Goal: Transaction & Acquisition: Purchase product/service

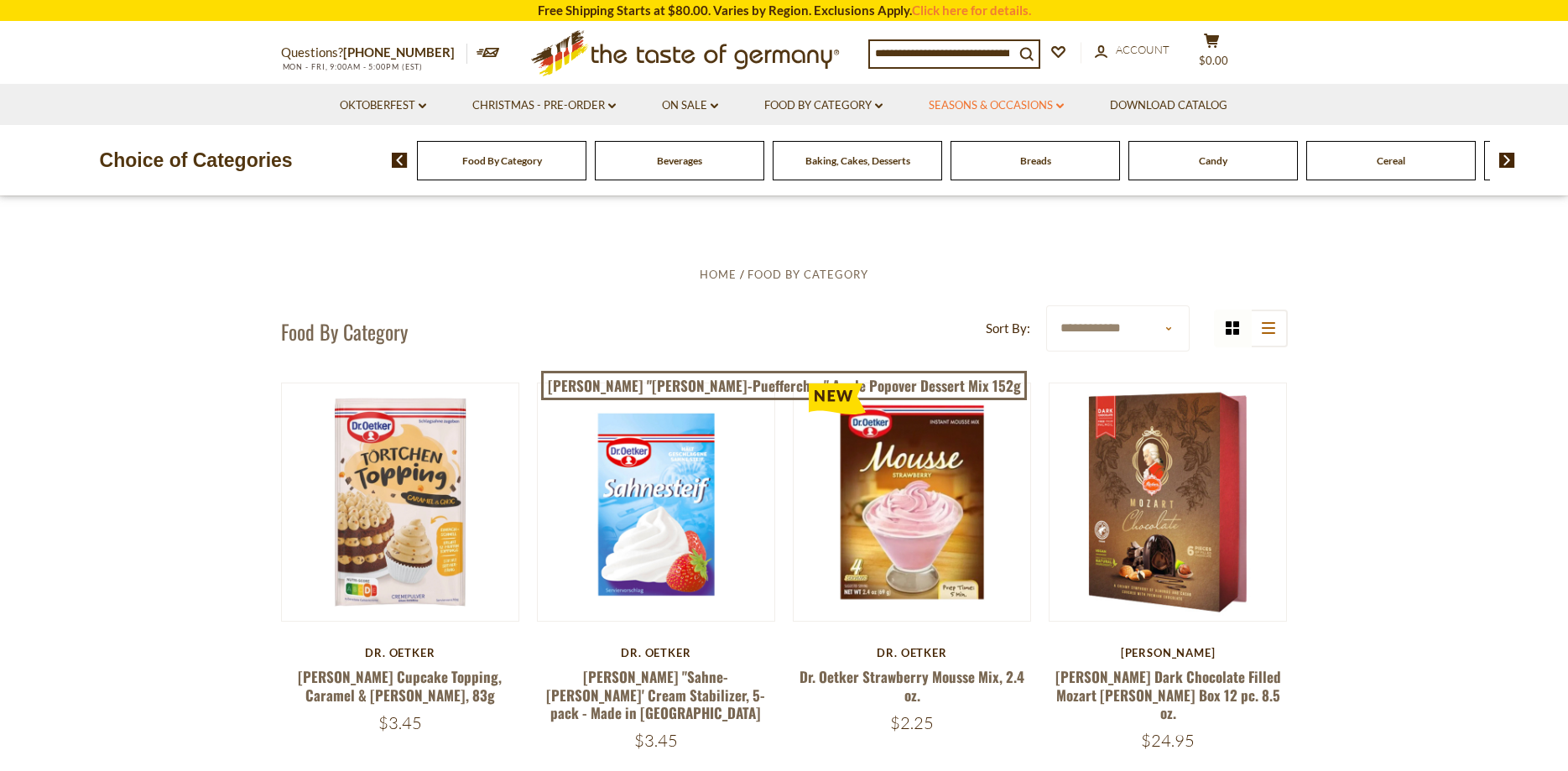
click at [1063, 102] on link "Seasons & Occasions dropdown_arrow" at bounding box center [996, 106] width 135 height 19
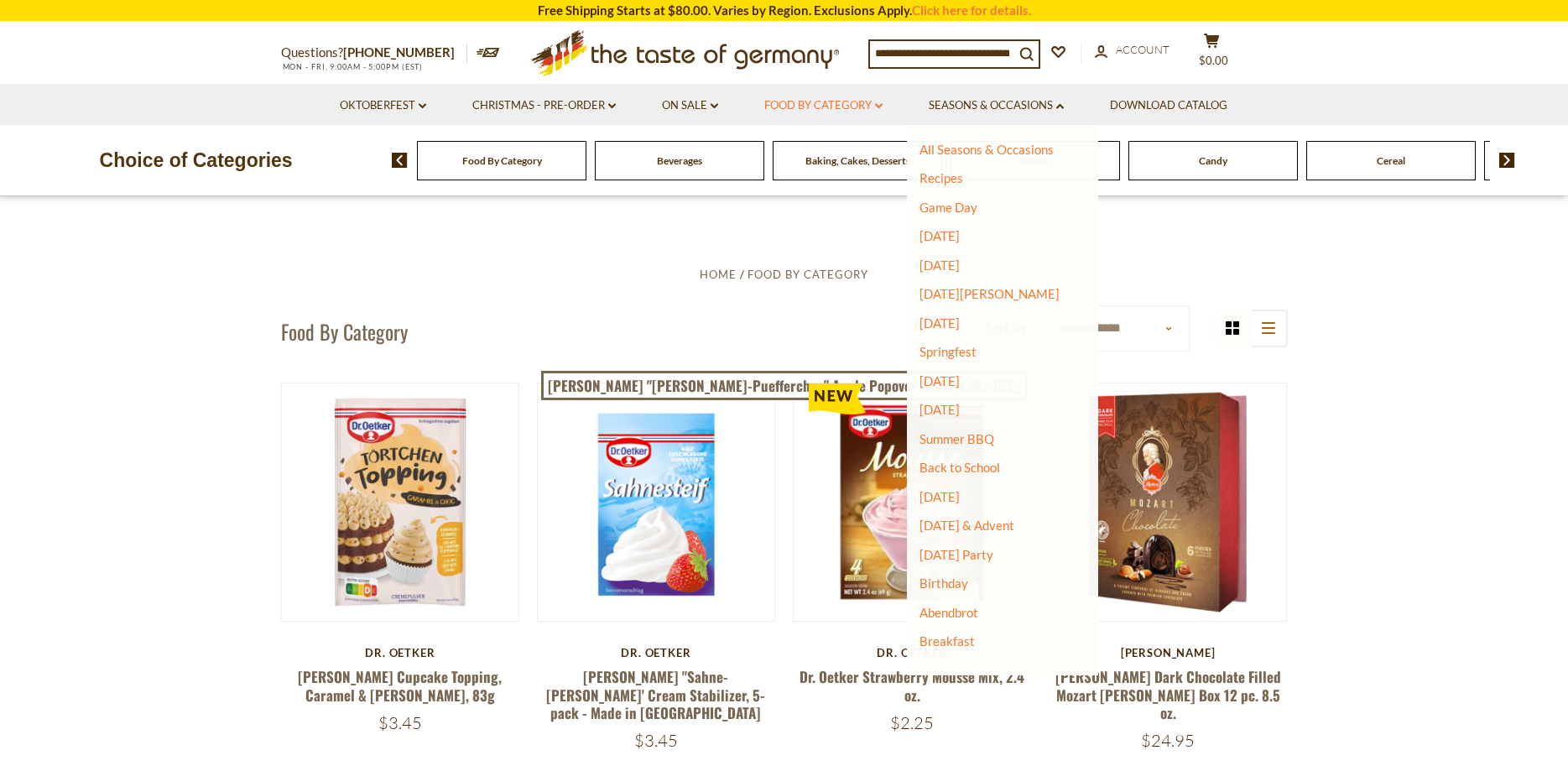
click at [883, 109] on icon "dropdown_arrow" at bounding box center [879, 106] width 8 height 6
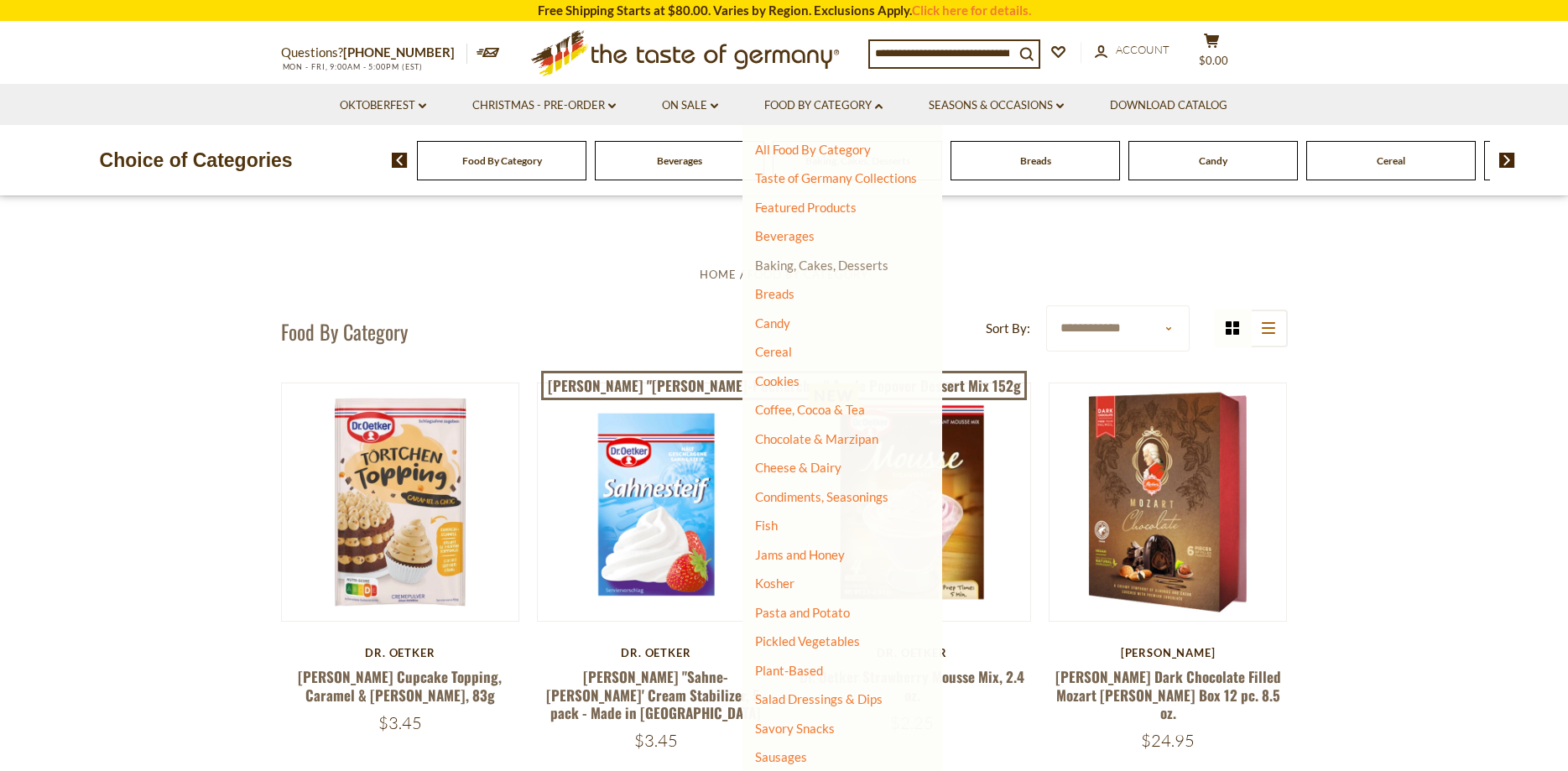
click at [817, 262] on link "Baking, Cakes, Desserts" at bounding box center [821, 265] width 133 height 15
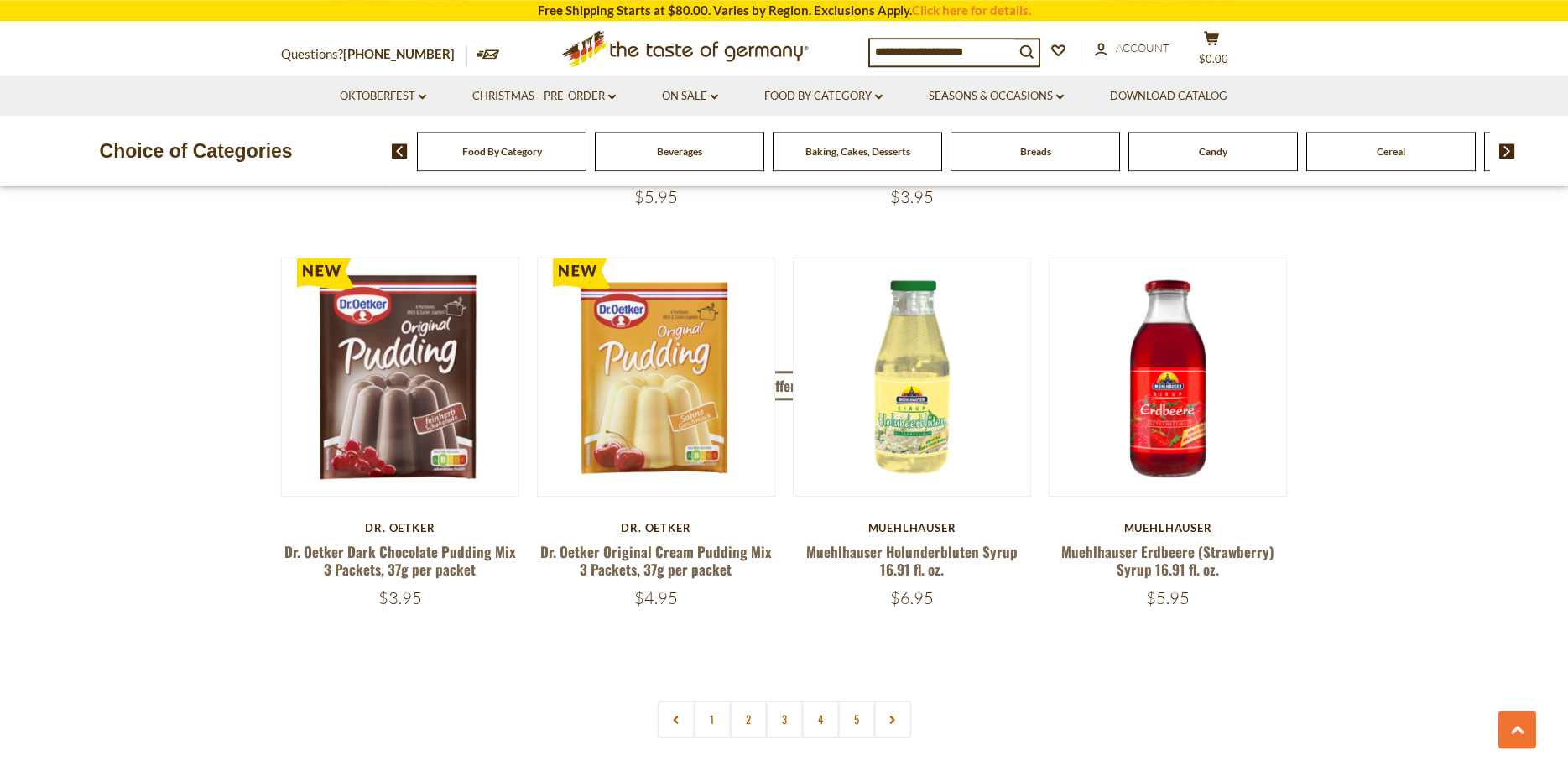
scroll to position [3763, 0]
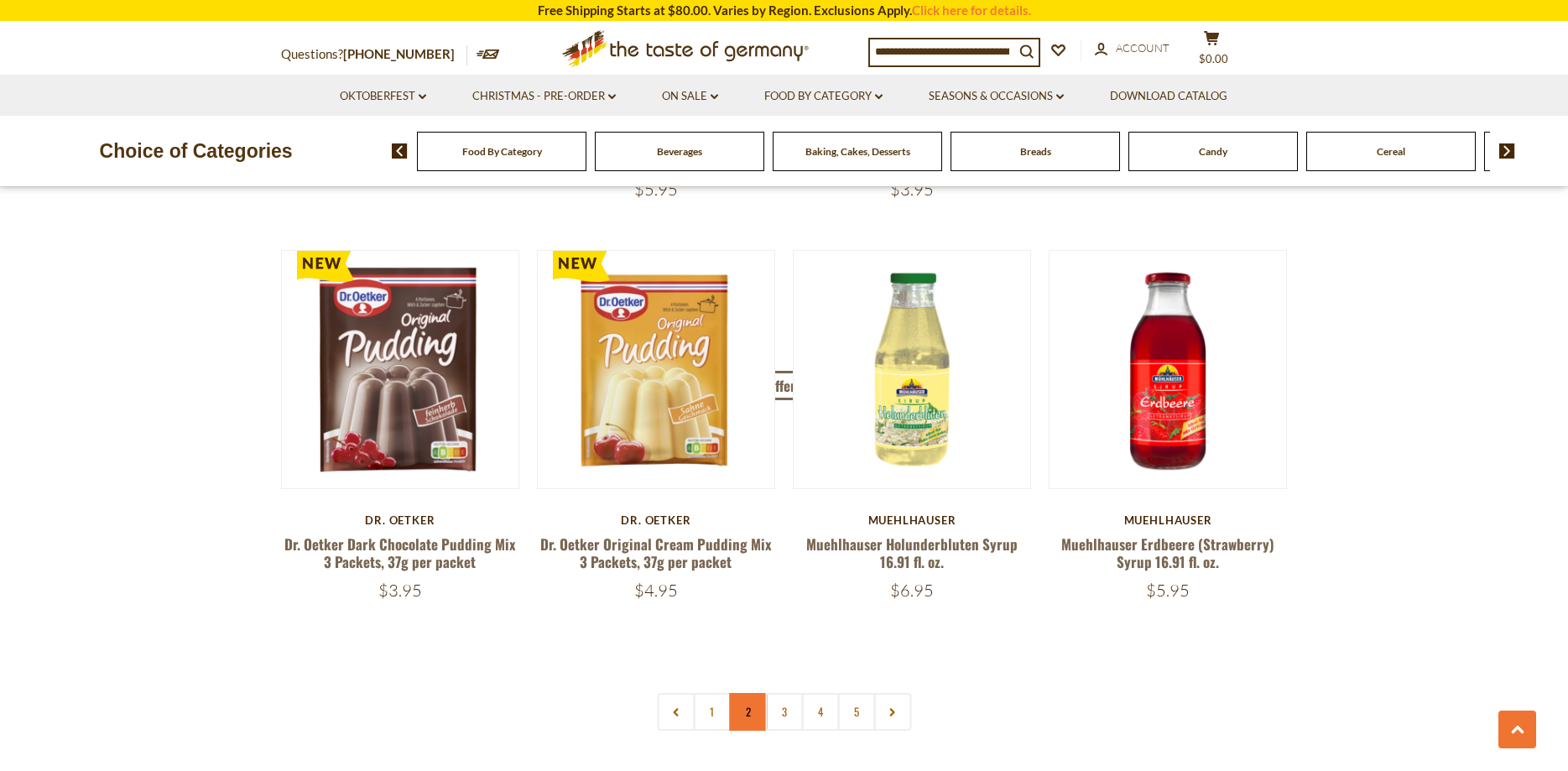
click at [744, 698] on link "2" at bounding box center [748, 712] width 38 height 38
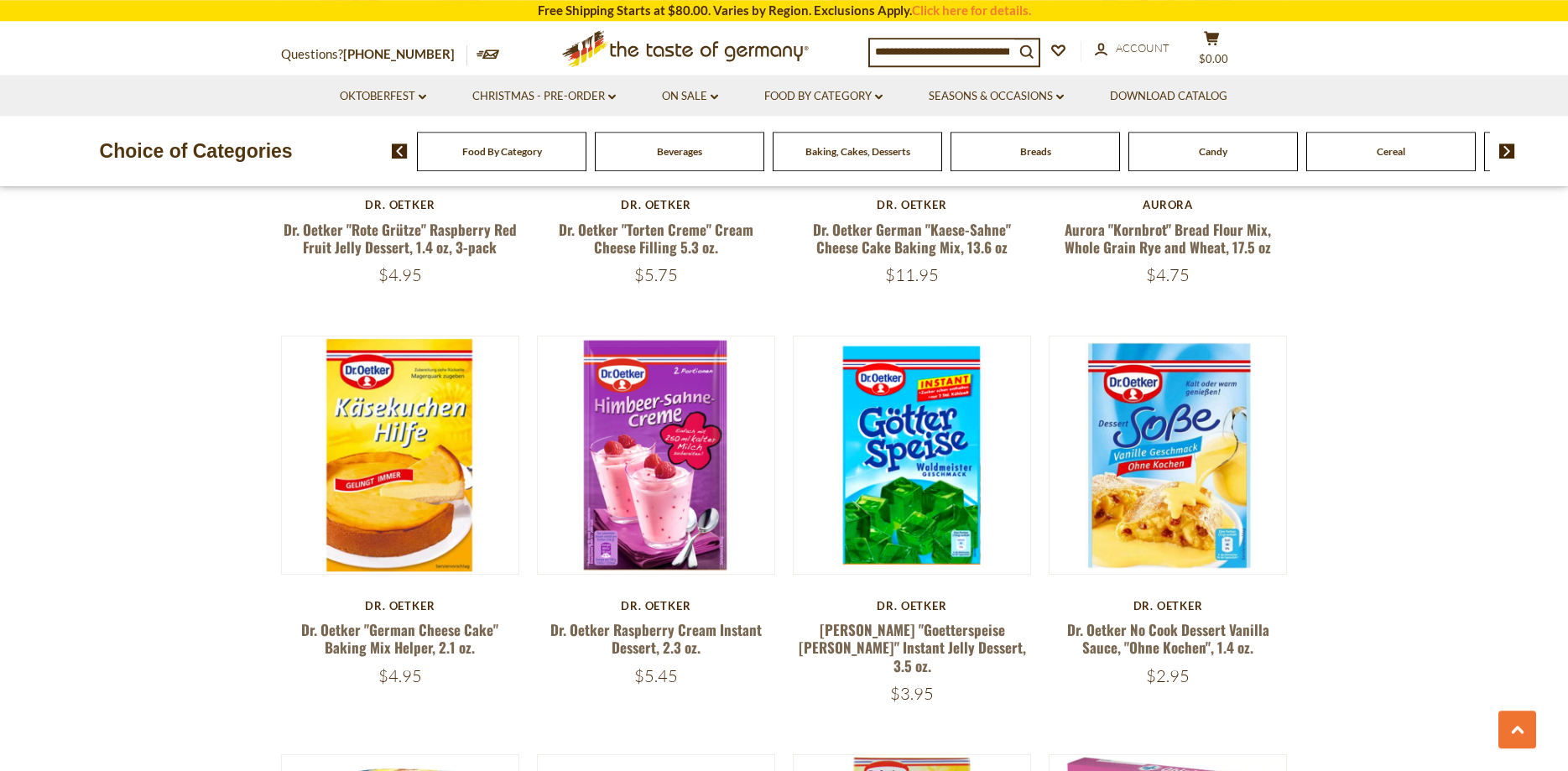
scroll to position [2492, 0]
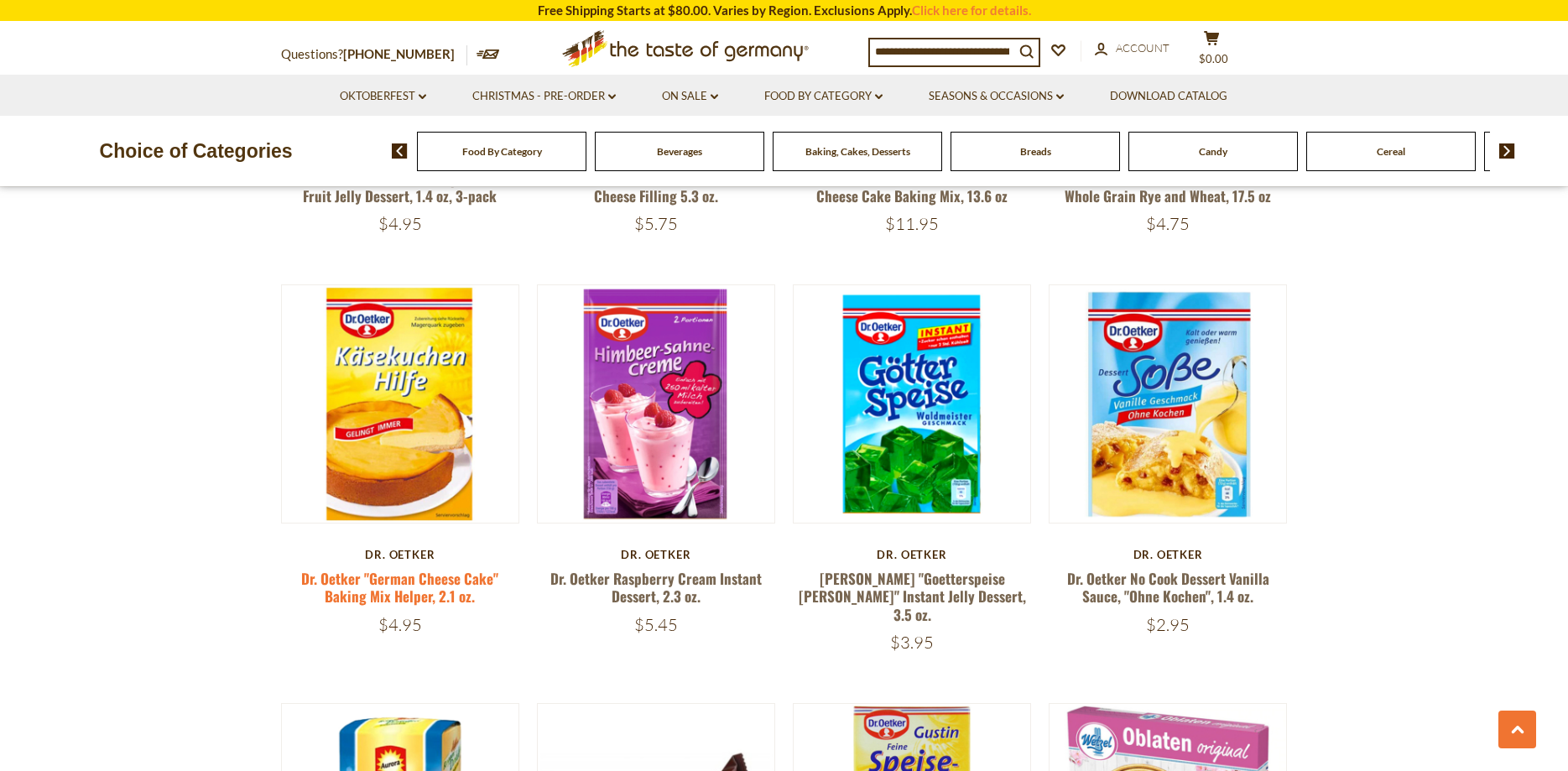
click at [396, 592] on link "Dr. Oetker "German Cheese Cake" Baking Mix Helper, 2.1 oz." at bounding box center [399, 587] width 197 height 39
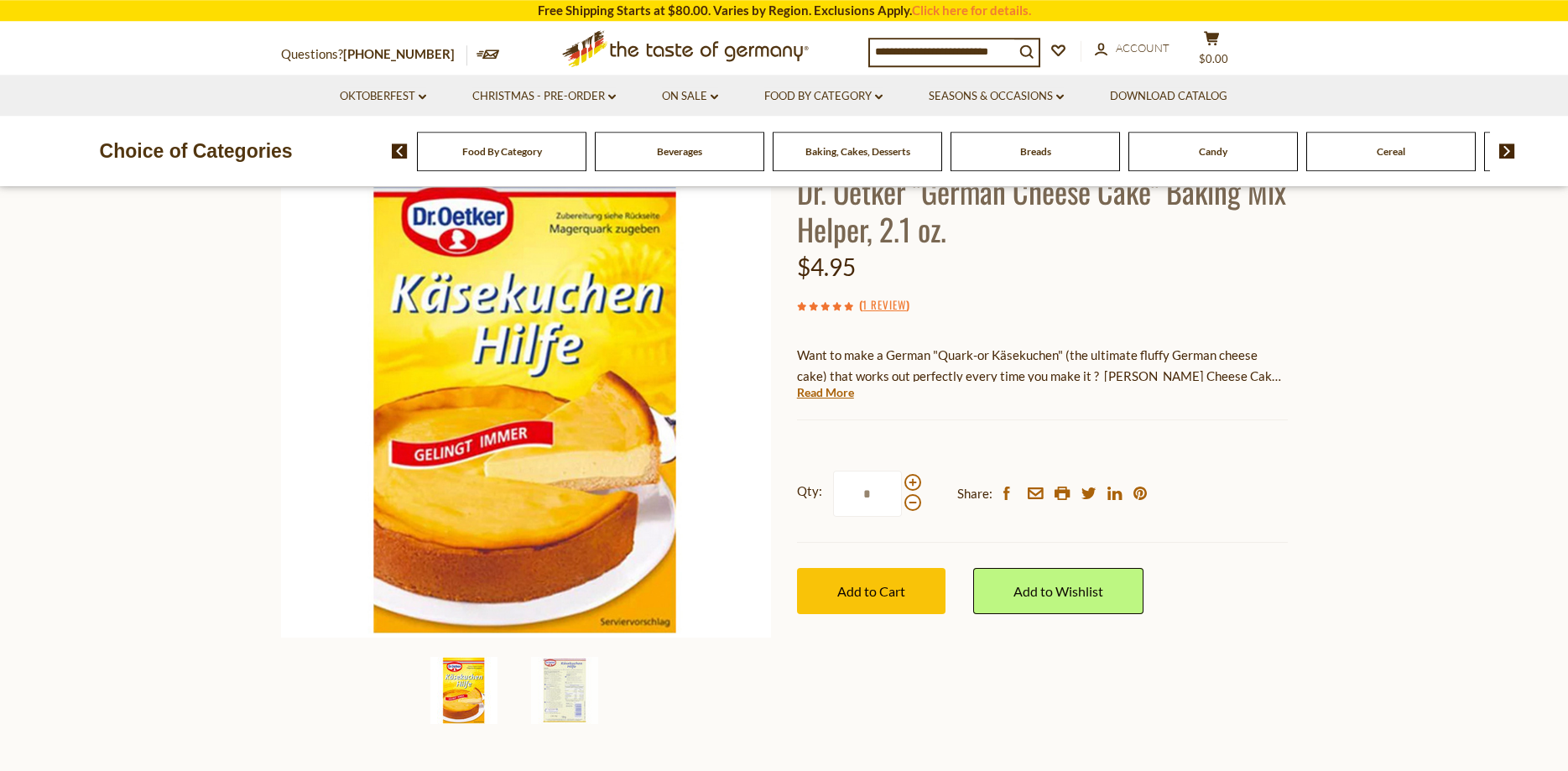
scroll to position [171, 0]
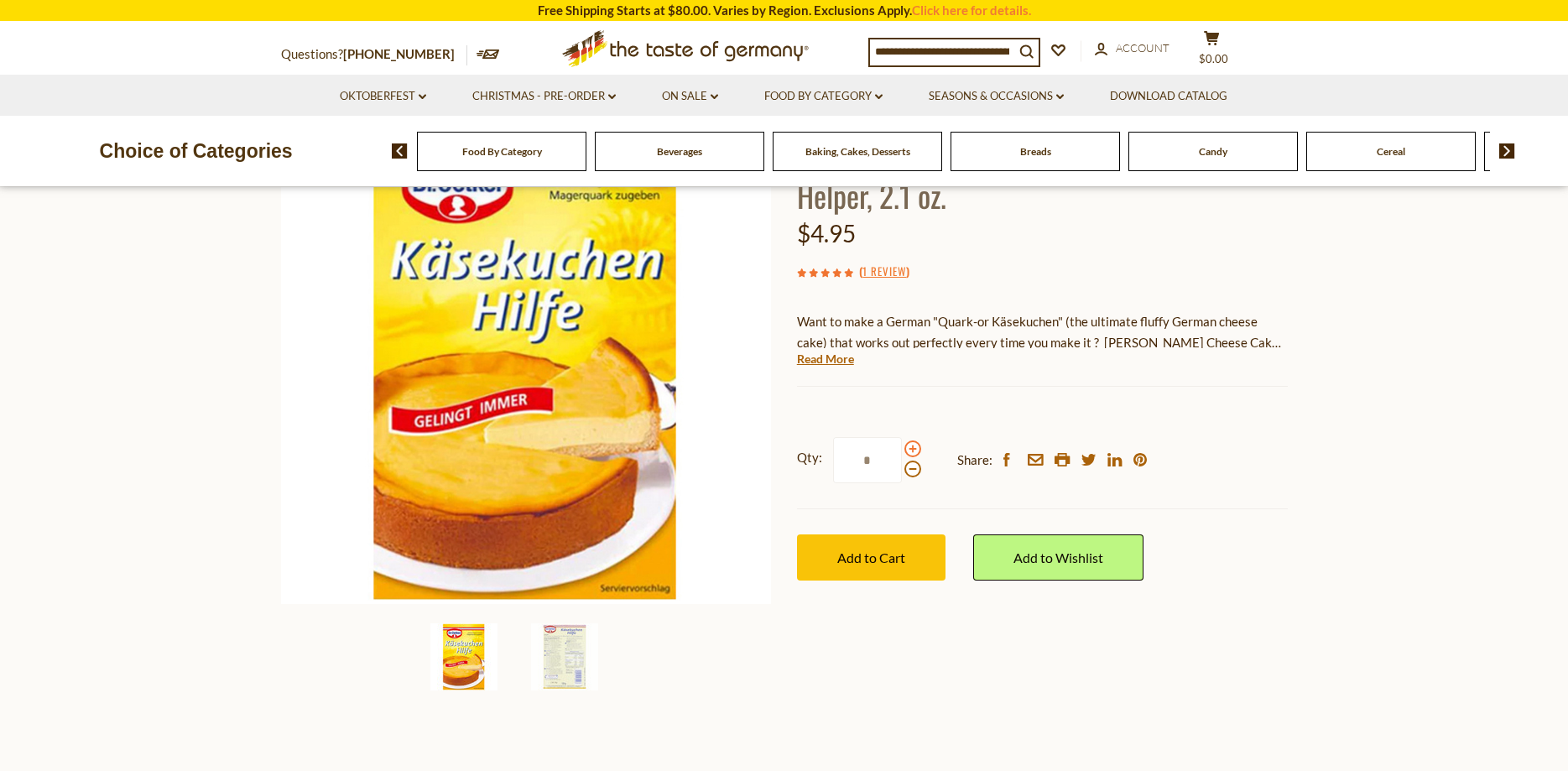
click at [912, 449] on span at bounding box center [913, 449] width 17 height 17
click at [902, 449] on input "*" at bounding box center [867, 460] width 69 height 46
type input "*"
click at [872, 557] on span "Add to Cart" at bounding box center [871, 557] width 68 height 16
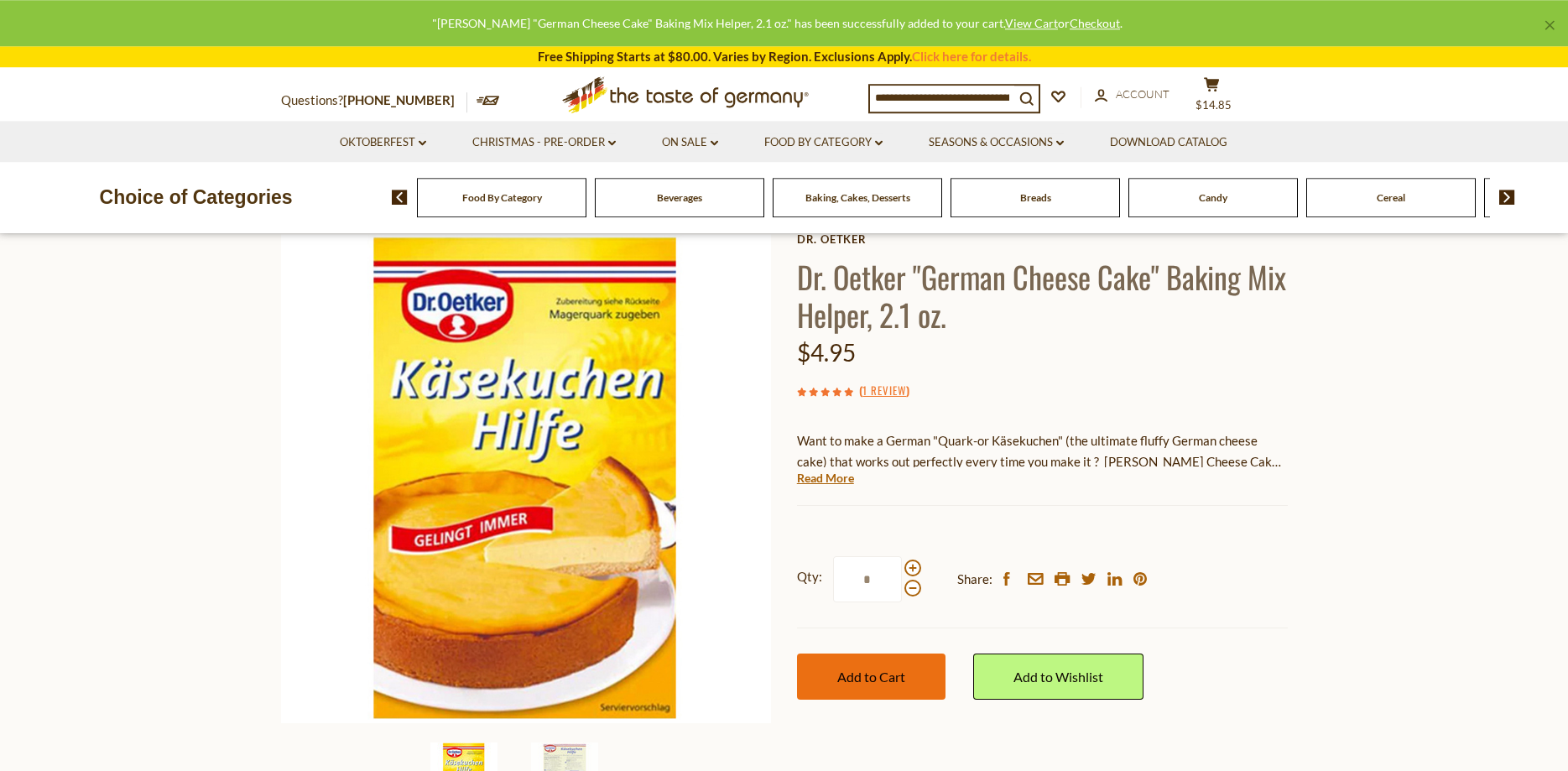
scroll to position [0, 0]
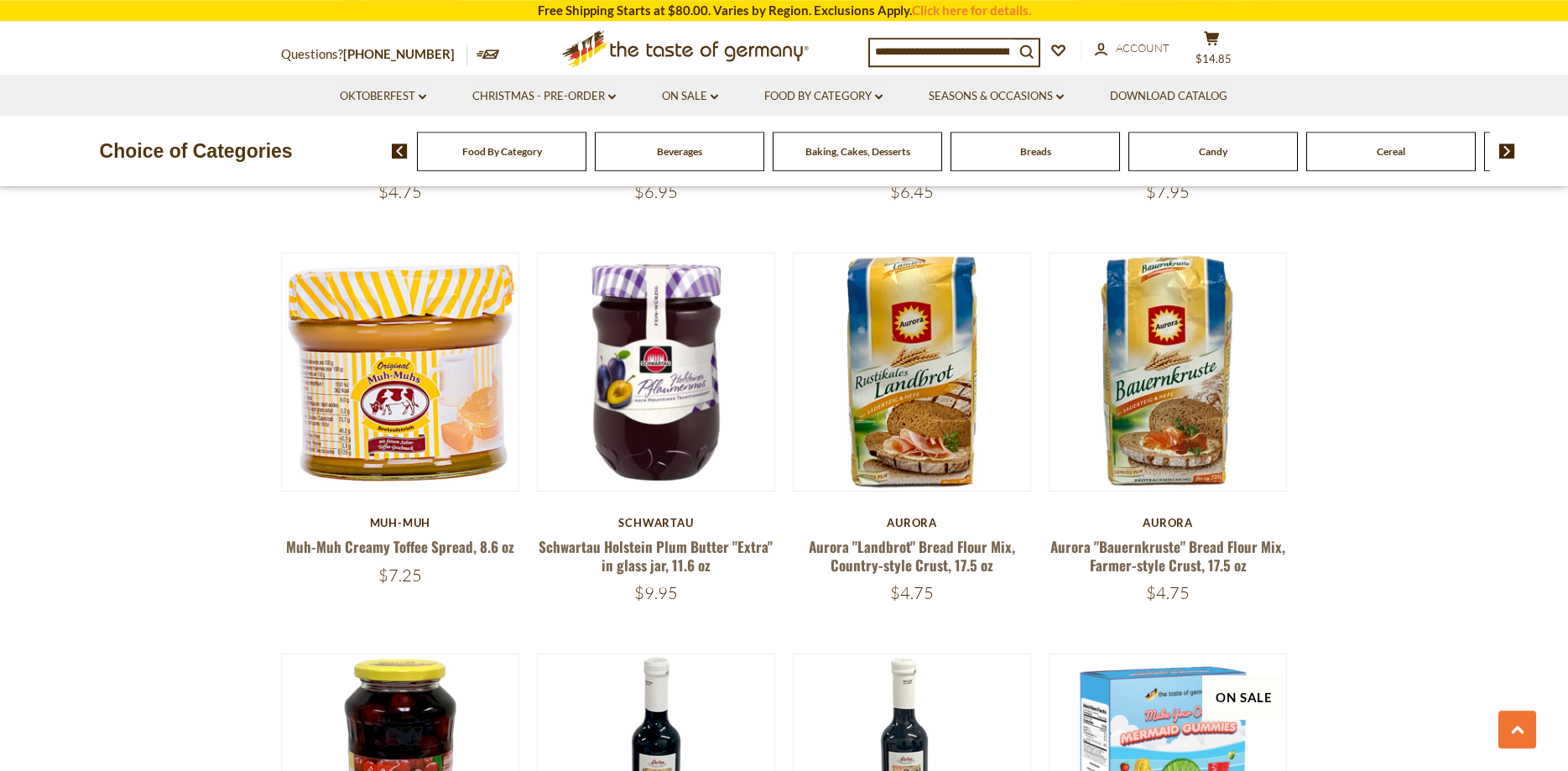
scroll to position [3347, 0]
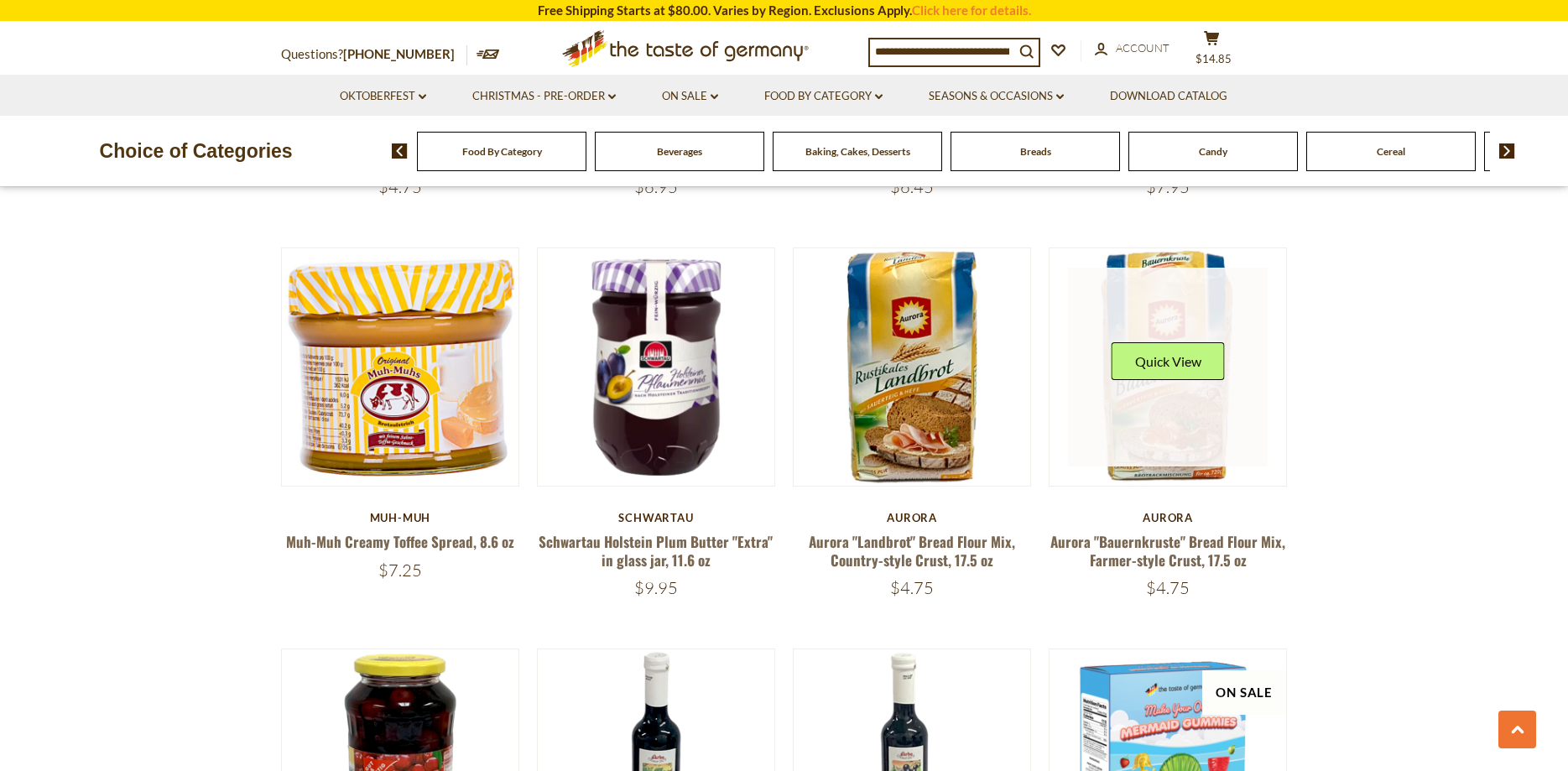
click at [1226, 411] on link at bounding box center [1167, 366] width 199 height 199
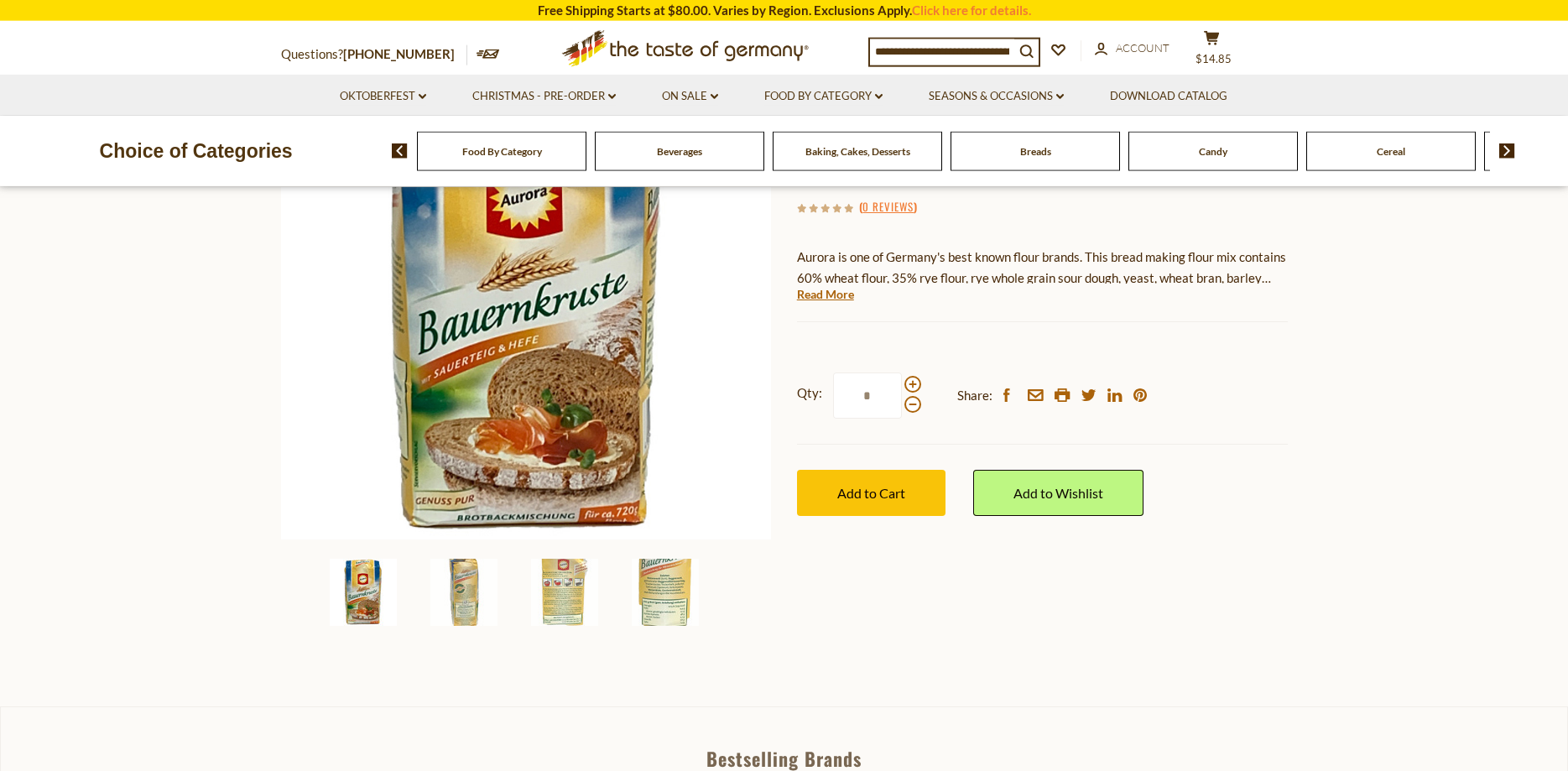
scroll to position [257, 0]
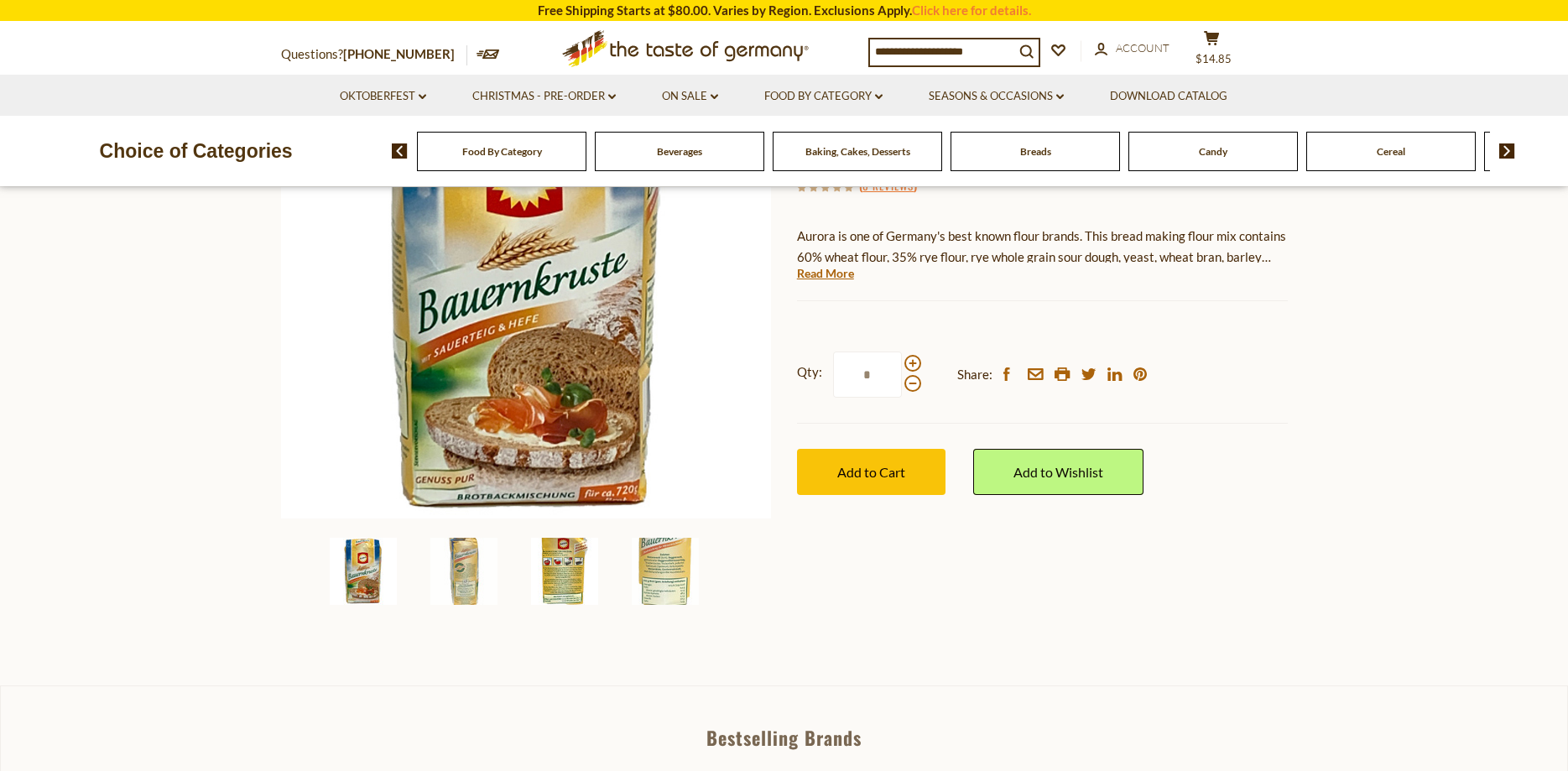
click at [554, 570] on img at bounding box center [565, 571] width 67 height 67
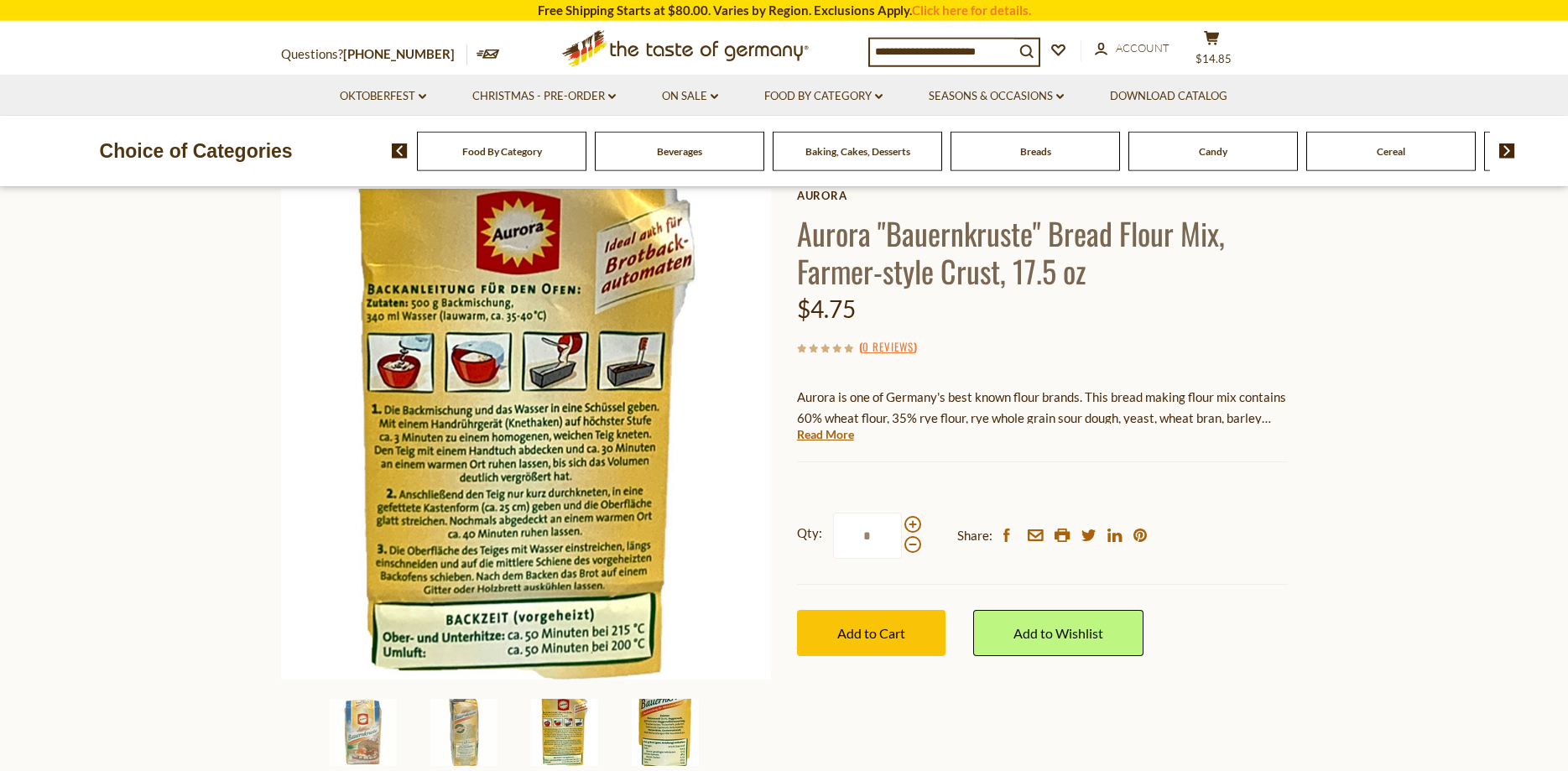
scroll to position [86, 0]
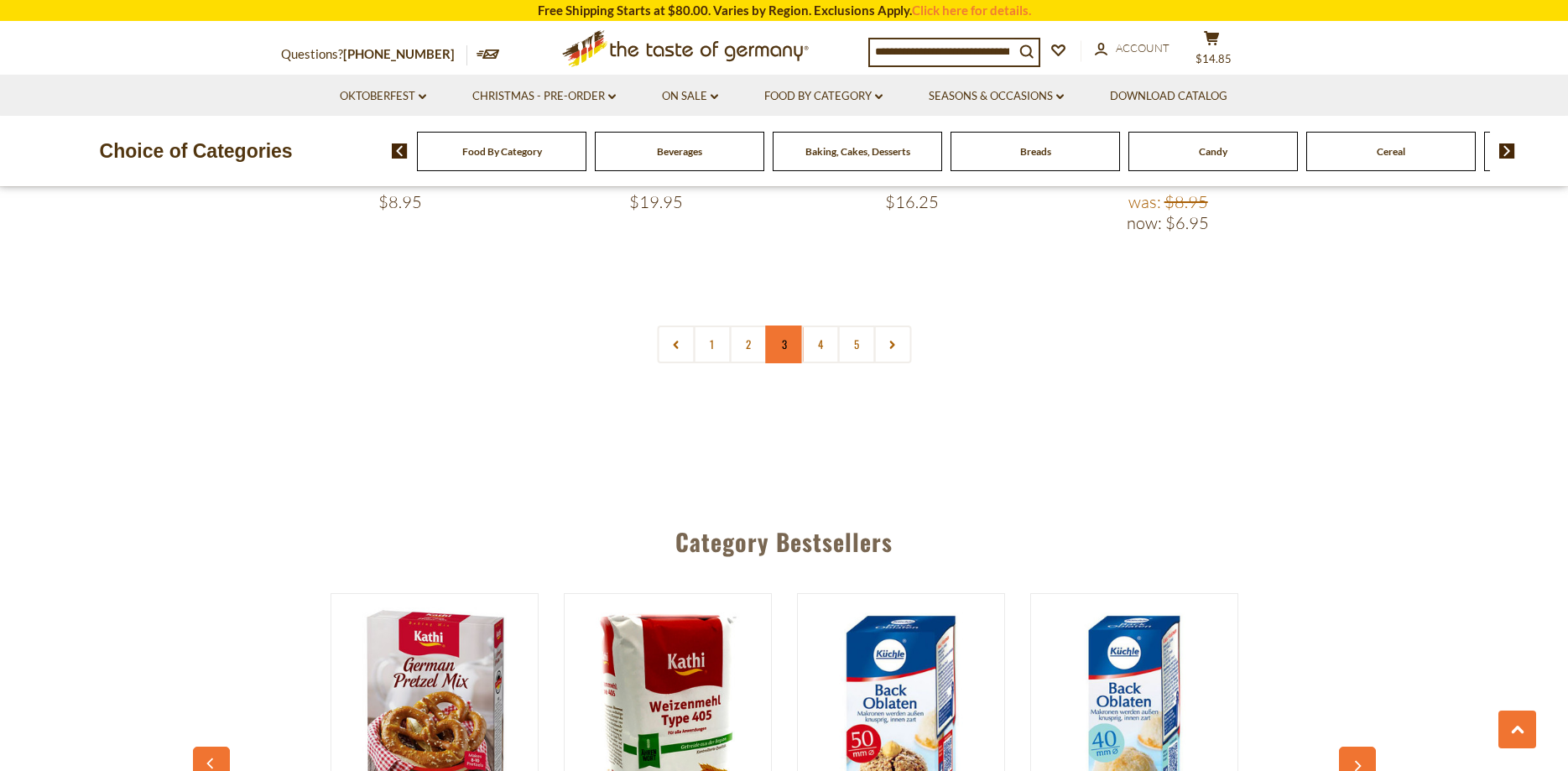
scroll to position [4117, 0]
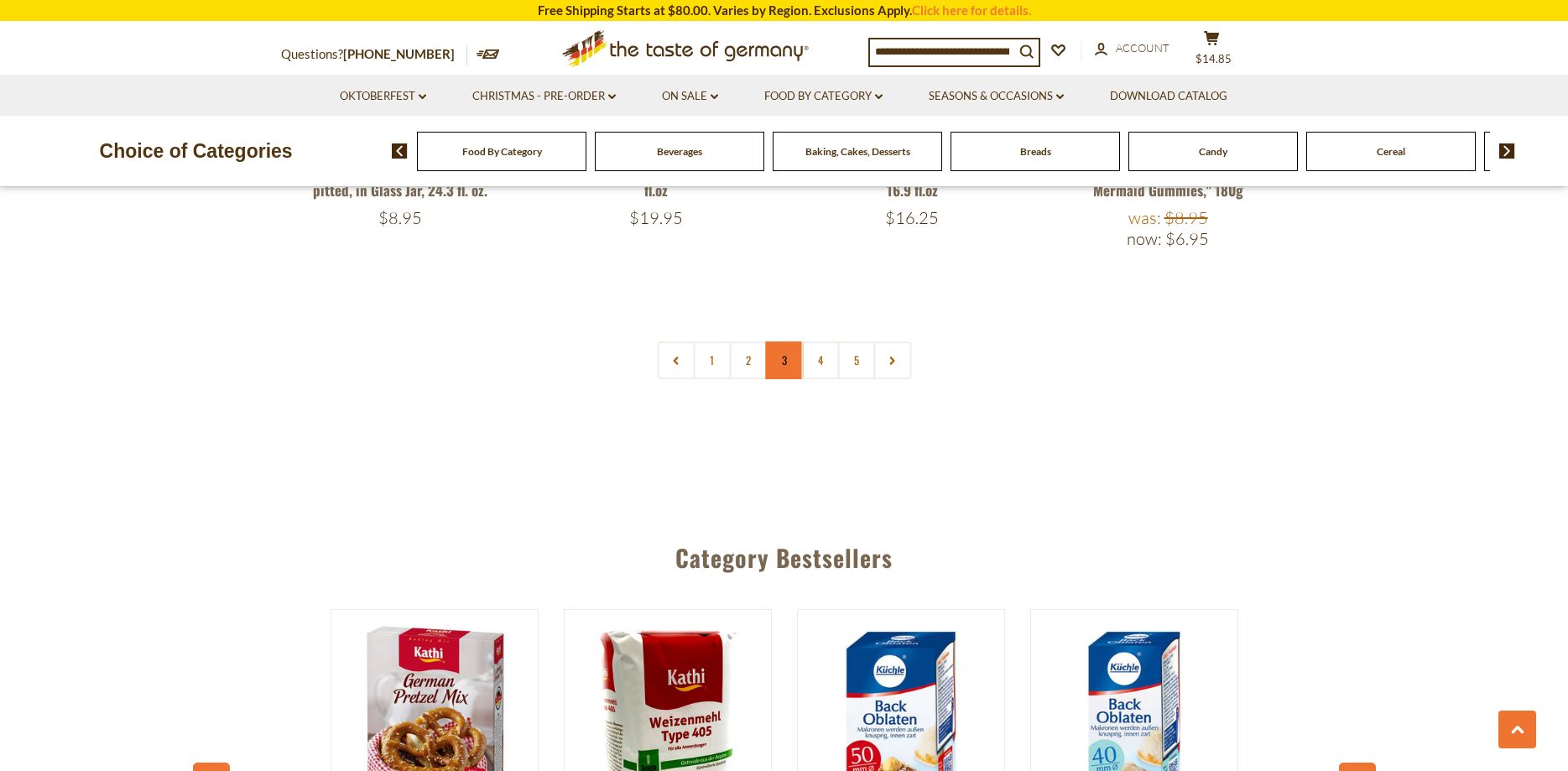
click at [788, 349] on link "3" at bounding box center [784, 360] width 38 height 38
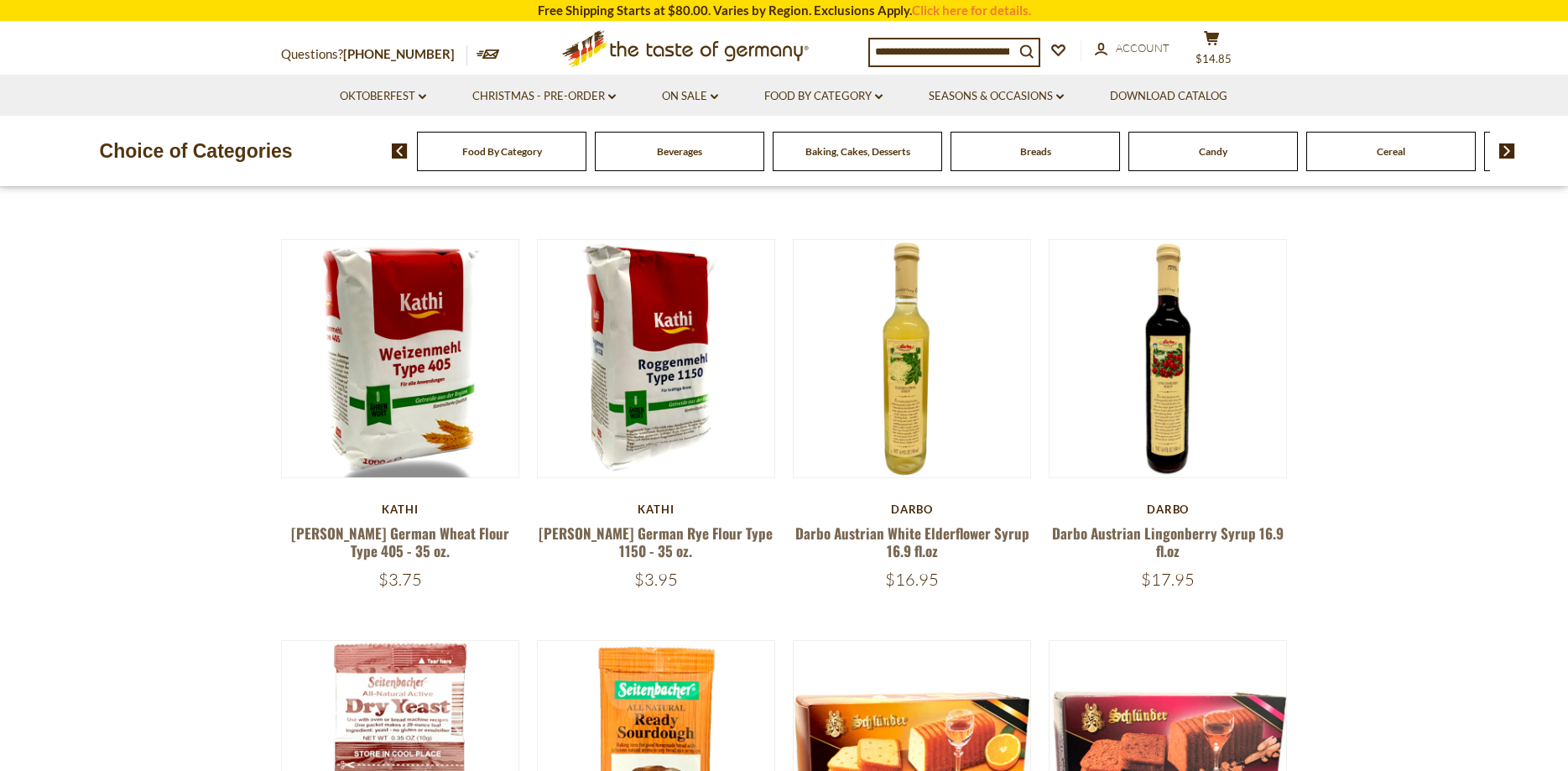
scroll to position [696, 0]
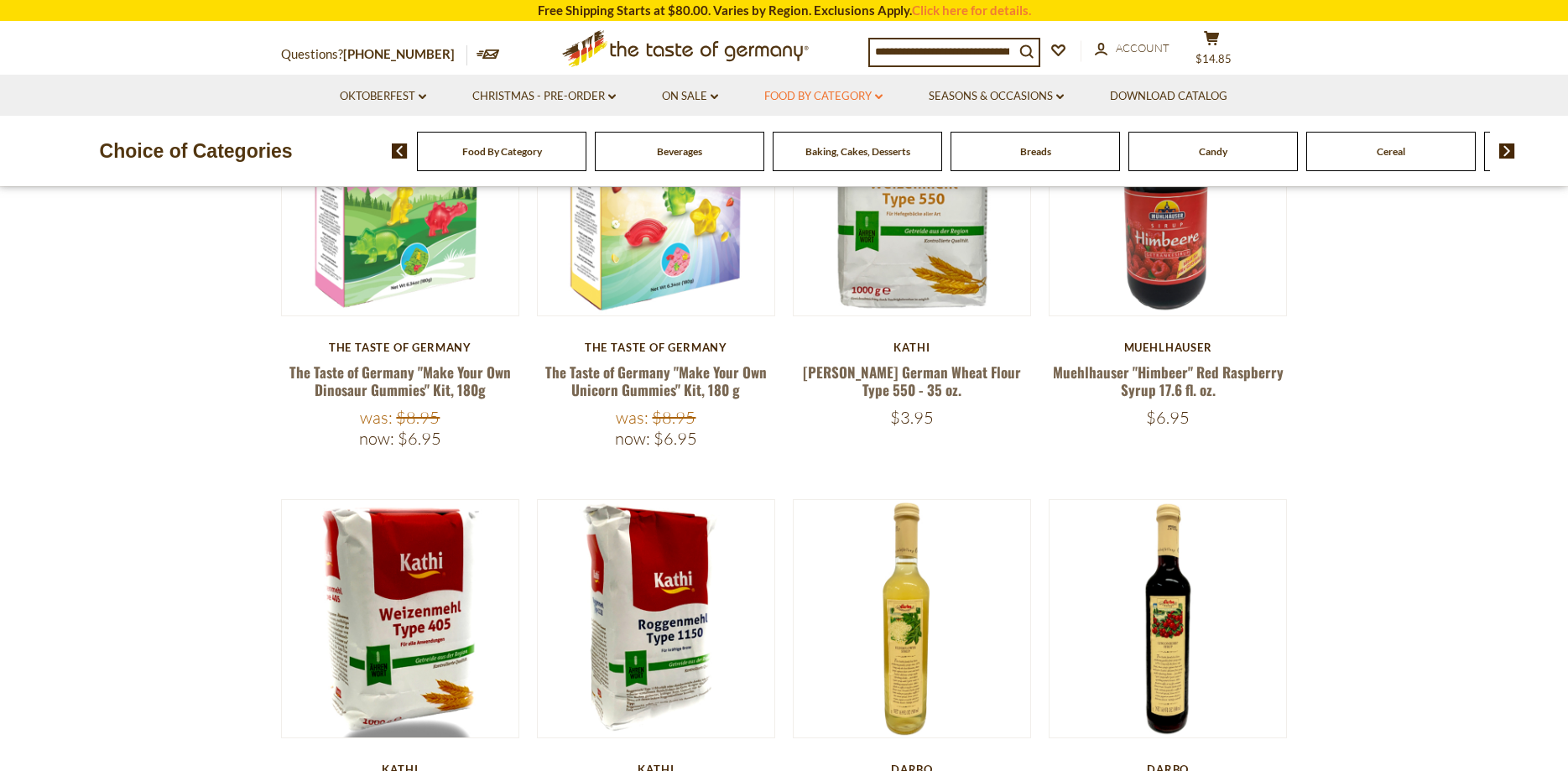
click at [875, 97] on link "Food By Category dropdown_arrow" at bounding box center [823, 96] width 118 height 19
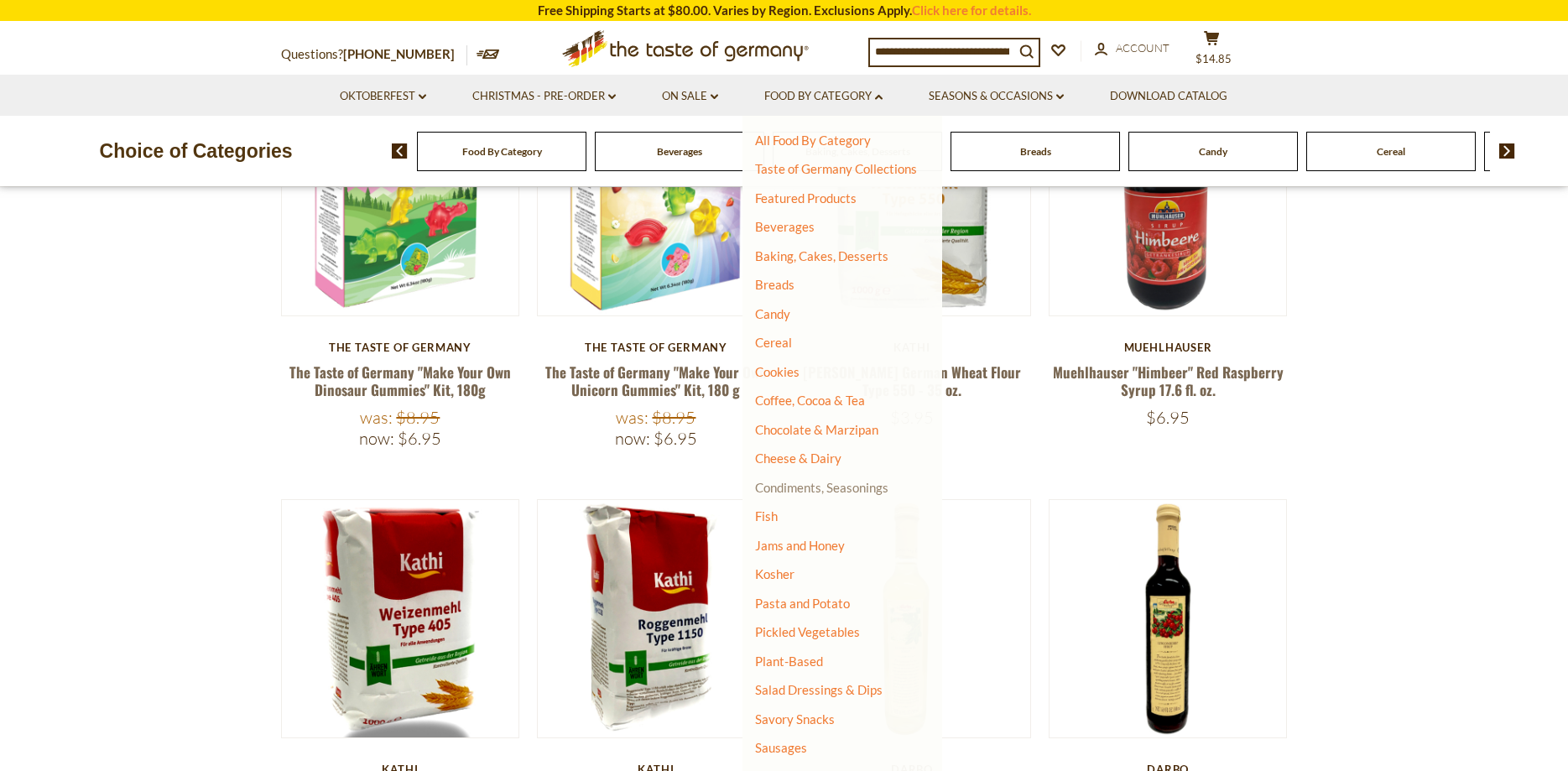
click at [830, 487] on link "Condiments, Seasonings" at bounding box center [821, 487] width 133 height 15
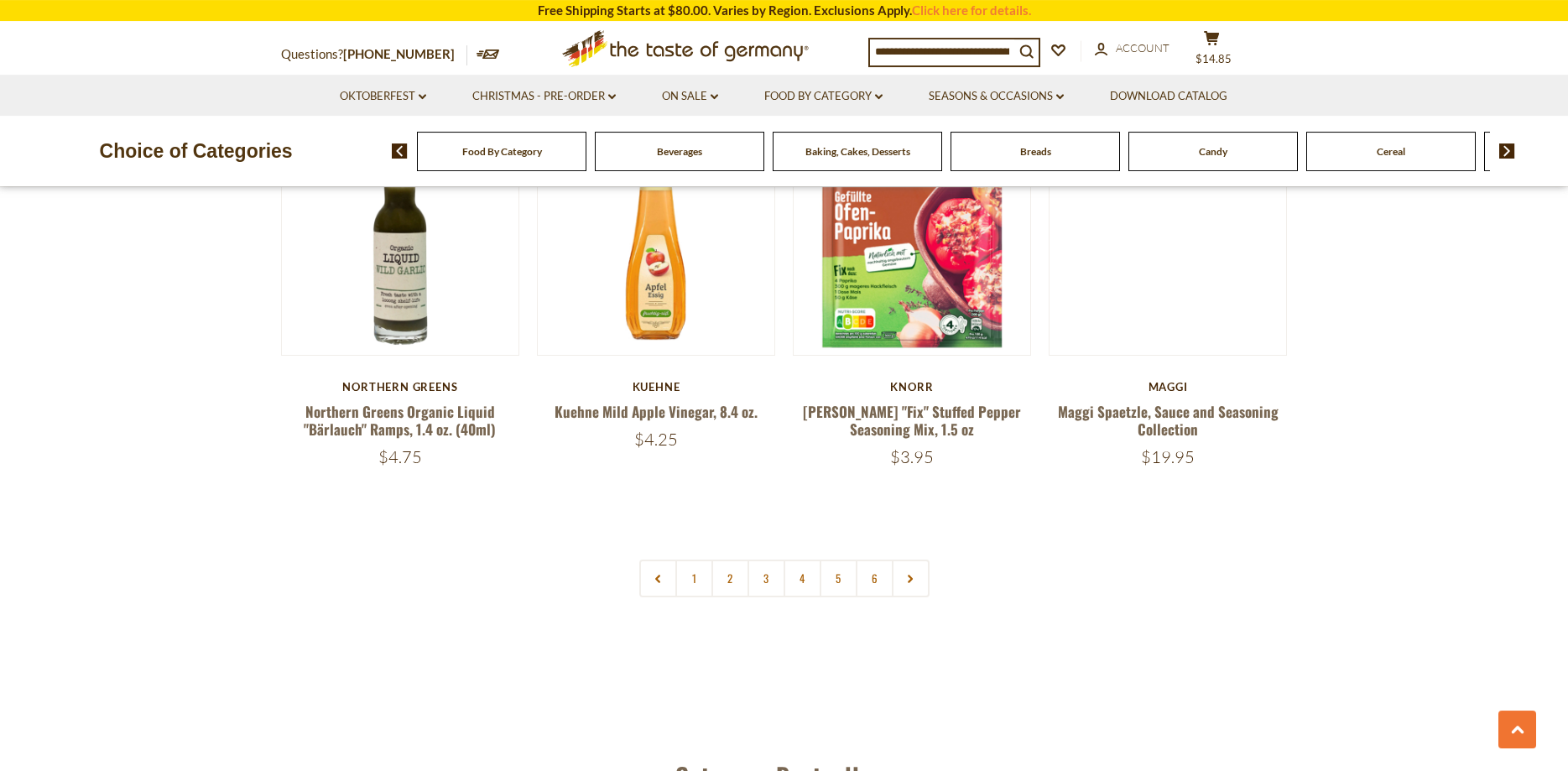
scroll to position [3935, 0]
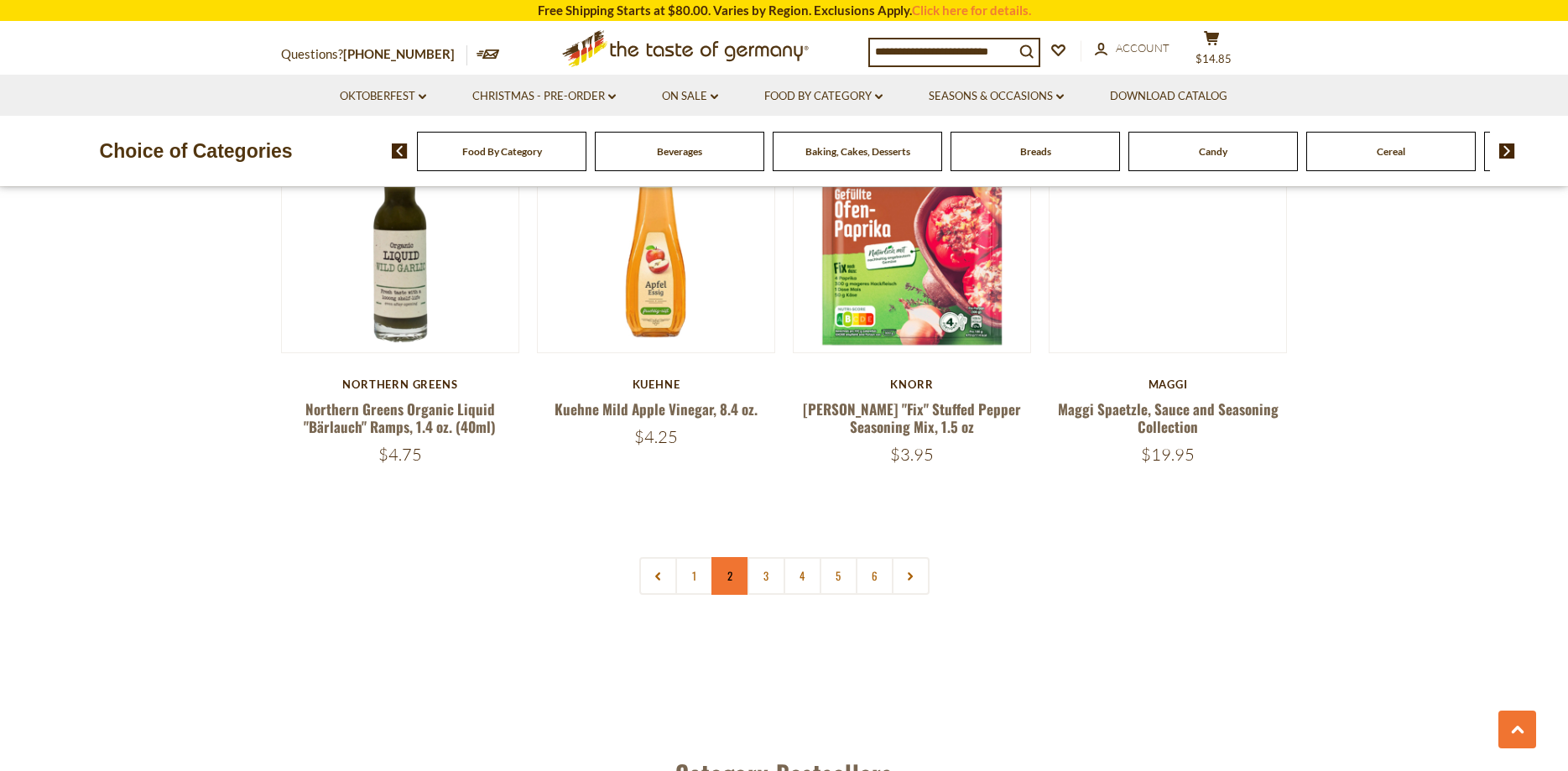
click at [726, 557] on link "2" at bounding box center [731, 576] width 38 height 38
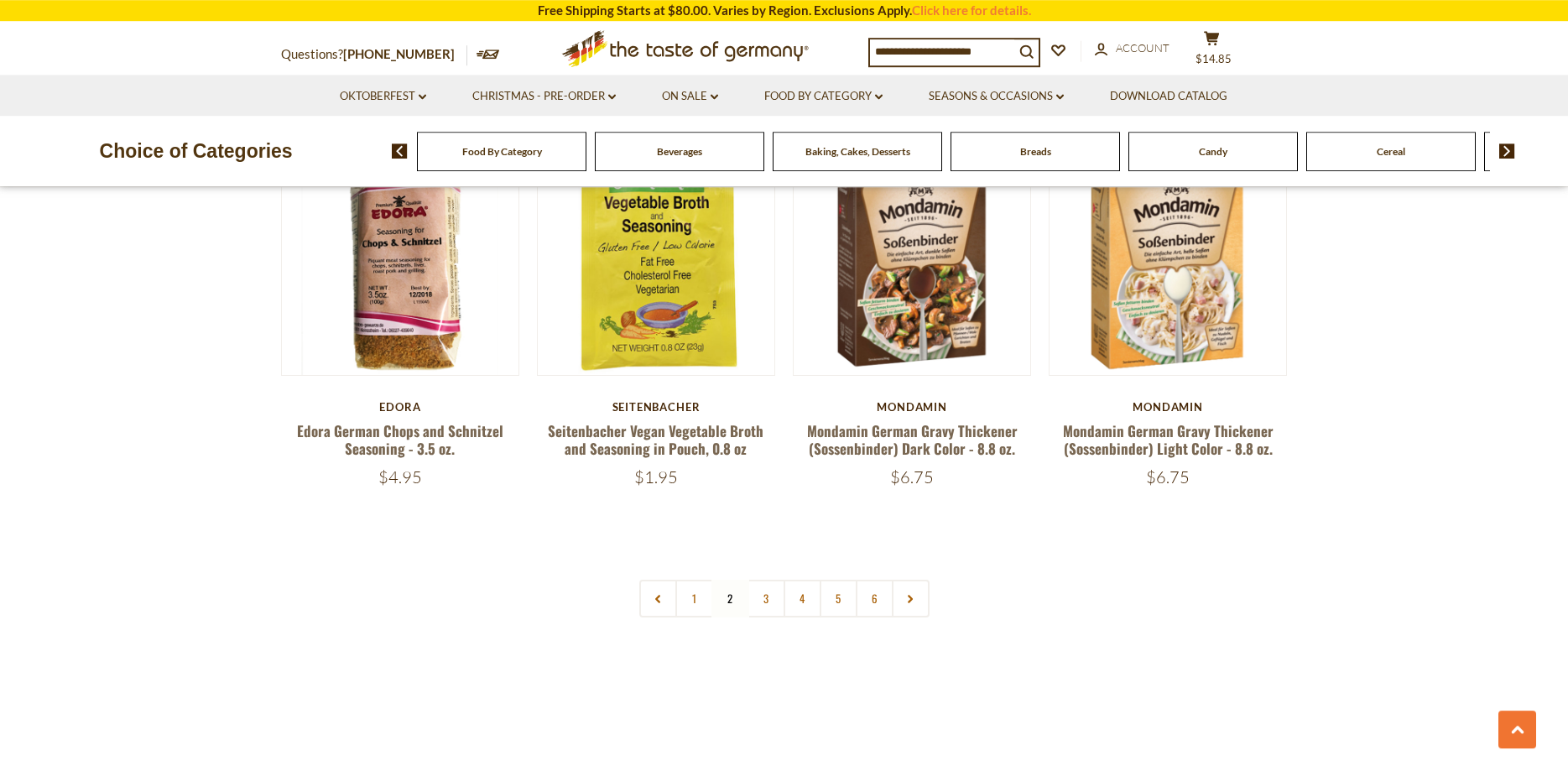
scroll to position [3947, 0]
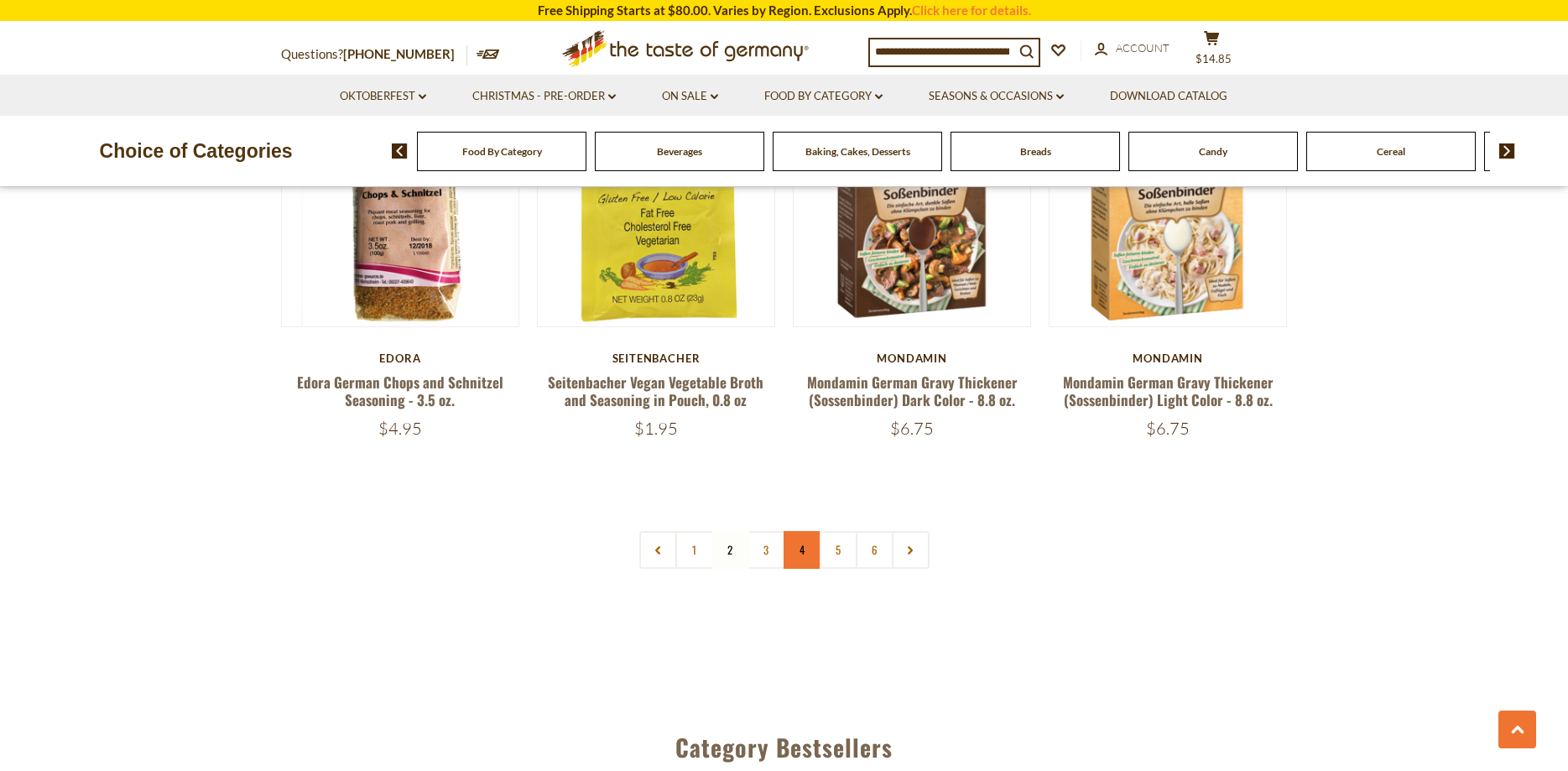
click at [801, 531] on link "4" at bounding box center [802, 550] width 38 height 38
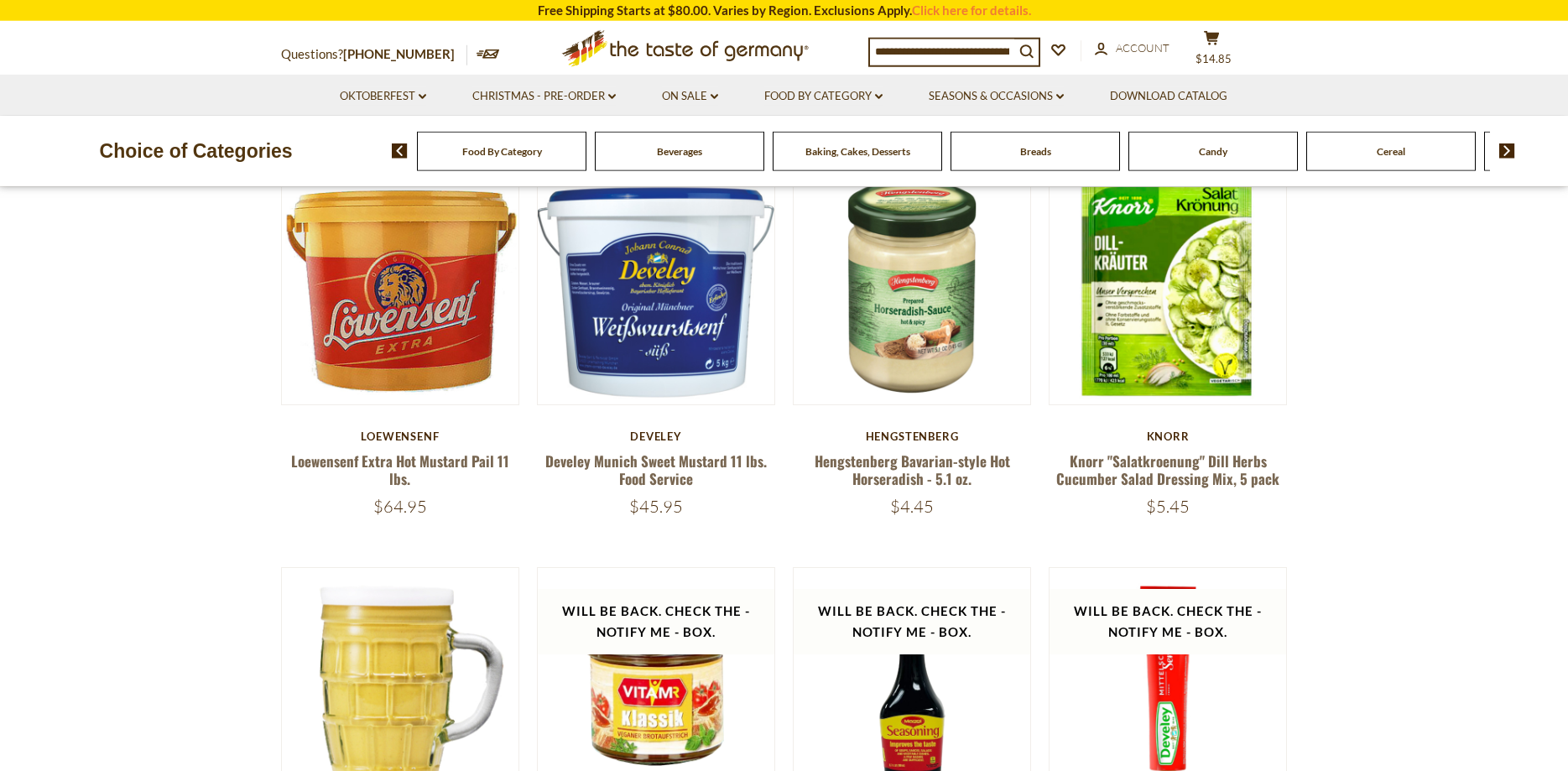
scroll to position [440, 0]
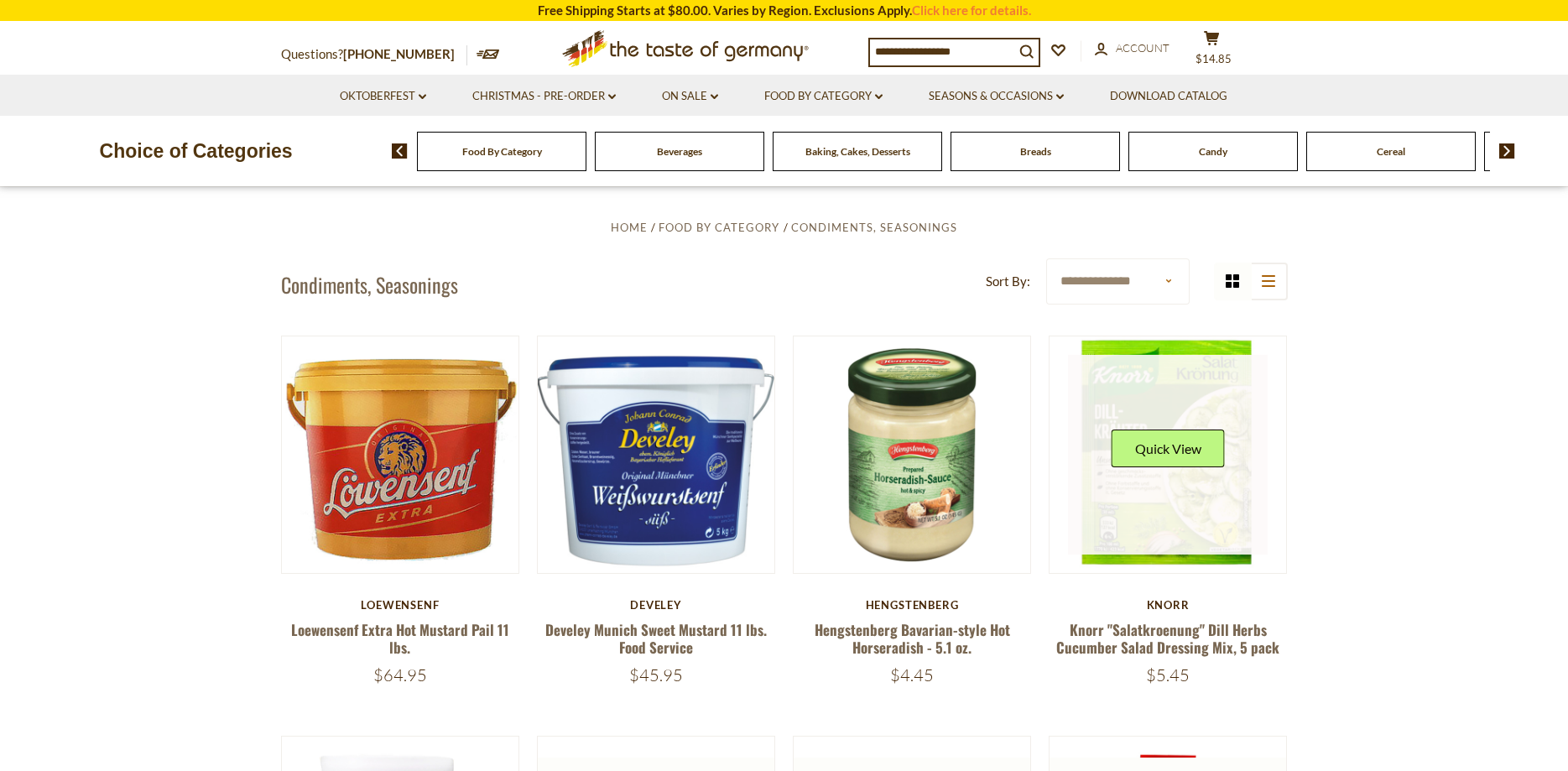
click at [1180, 478] on div "Quick View" at bounding box center [1168, 454] width 113 height 50
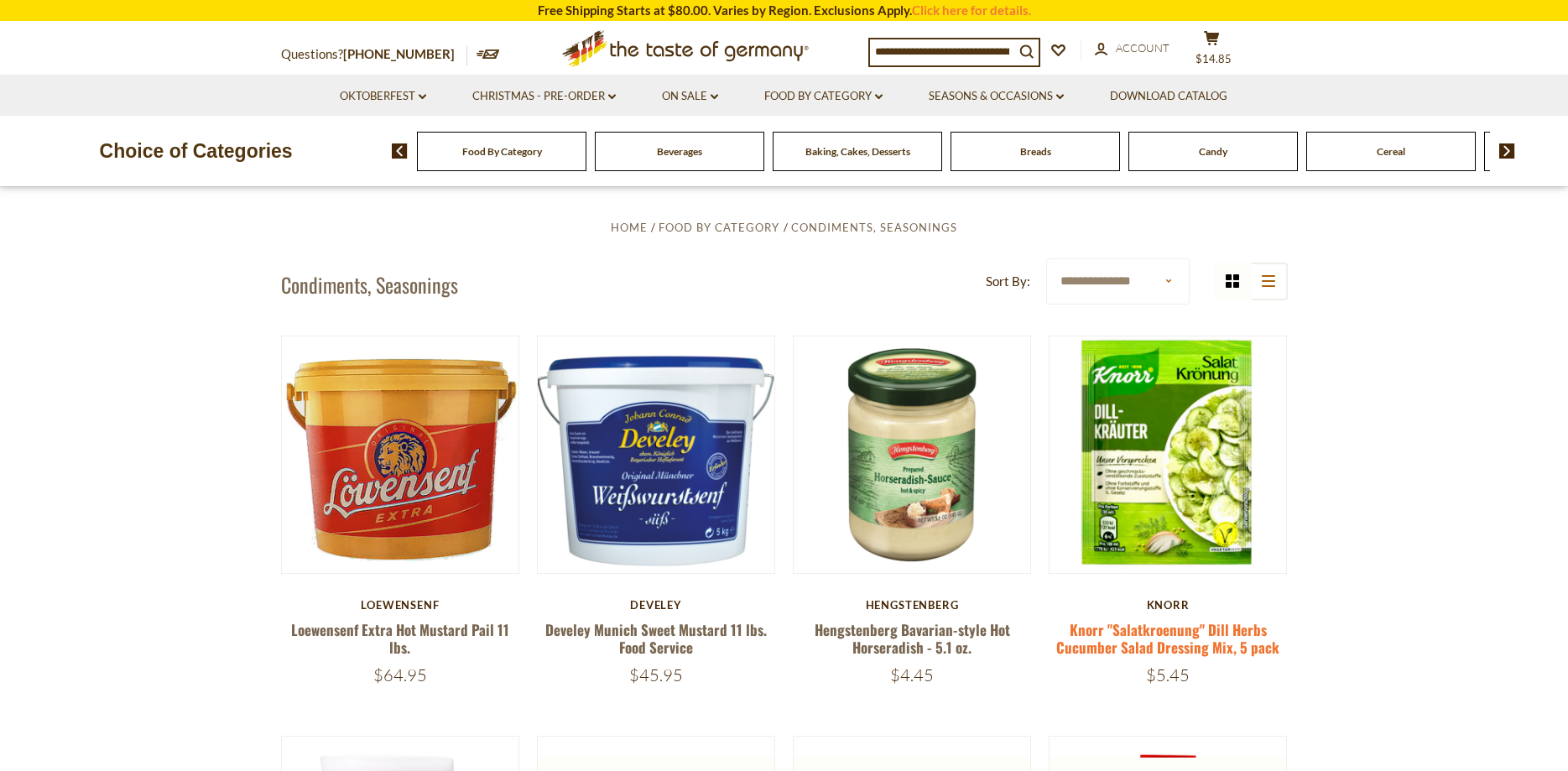
click at [1181, 642] on link "Knorr "Salatkroenung" Dill Herbs Cucumber Salad Dressing Mix, 5 pack" at bounding box center [1168, 638] width 223 height 39
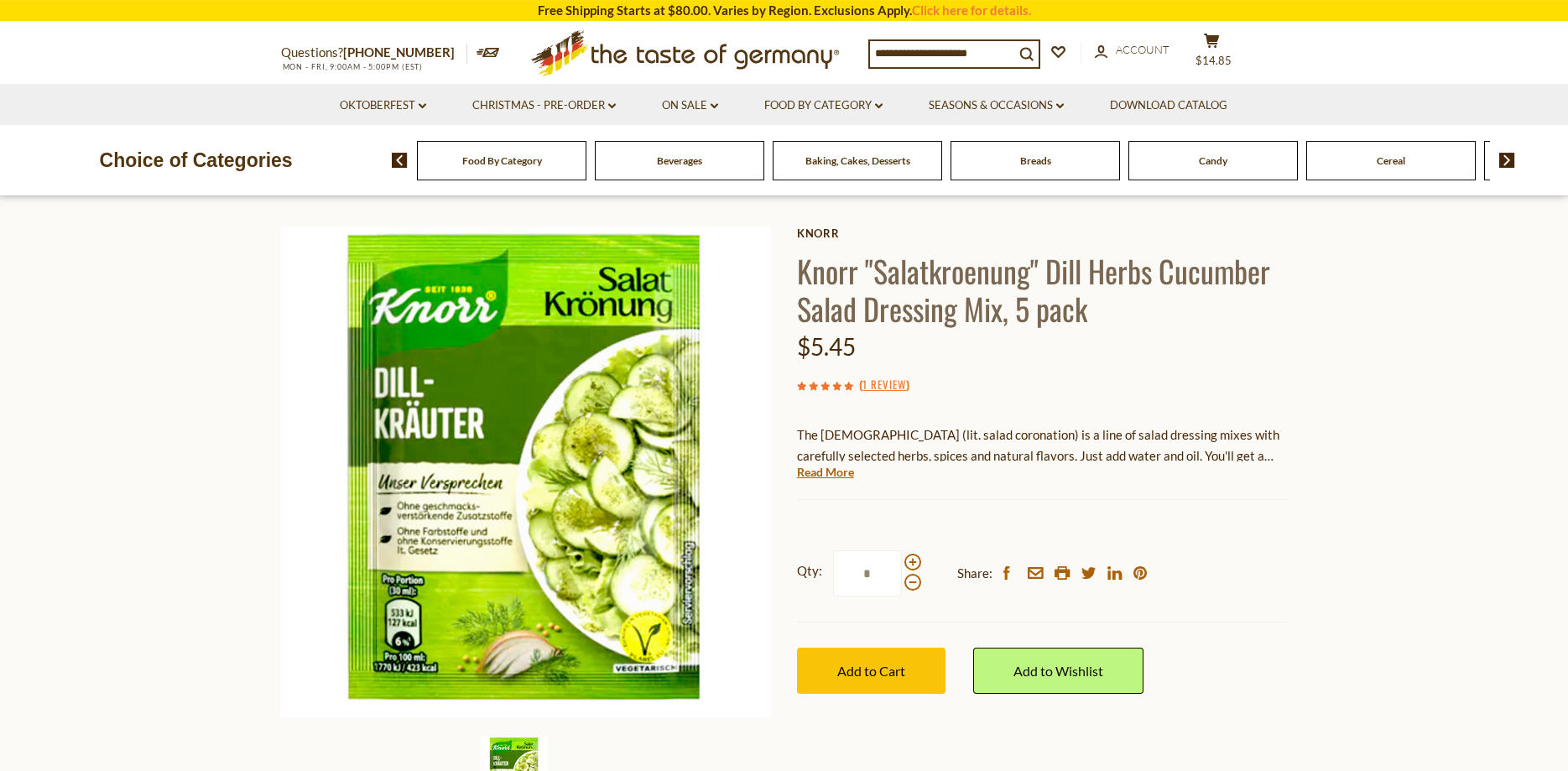
scroll to position [86, 0]
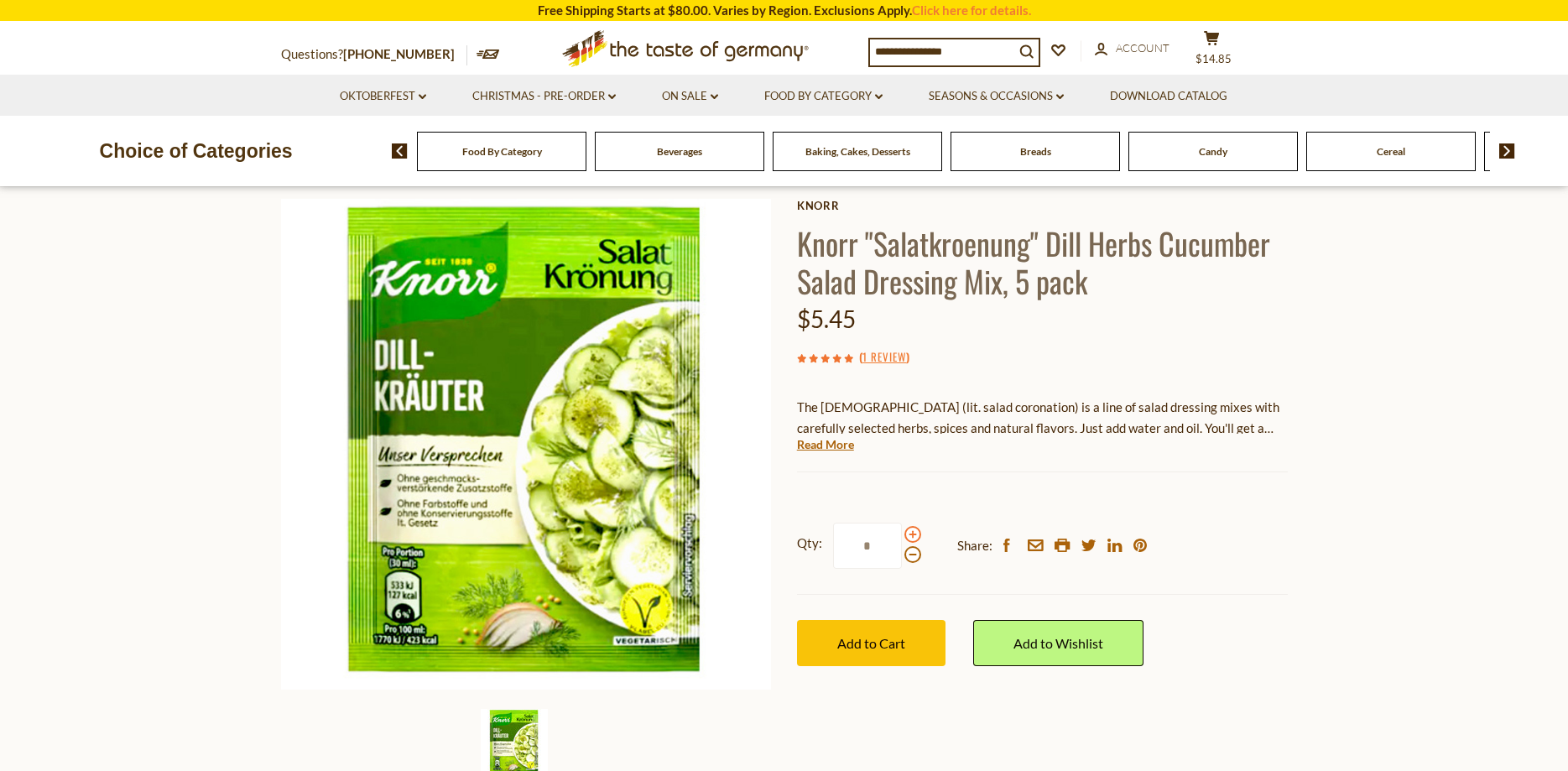
click at [911, 540] on span at bounding box center [913, 534] width 17 height 17
click at [902, 540] on input "*" at bounding box center [867, 545] width 69 height 46
click at [911, 559] on span at bounding box center [913, 555] width 17 height 17
click at [902, 559] on input "*" at bounding box center [867, 545] width 69 height 46
click at [915, 536] on span at bounding box center [913, 534] width 17 height 17
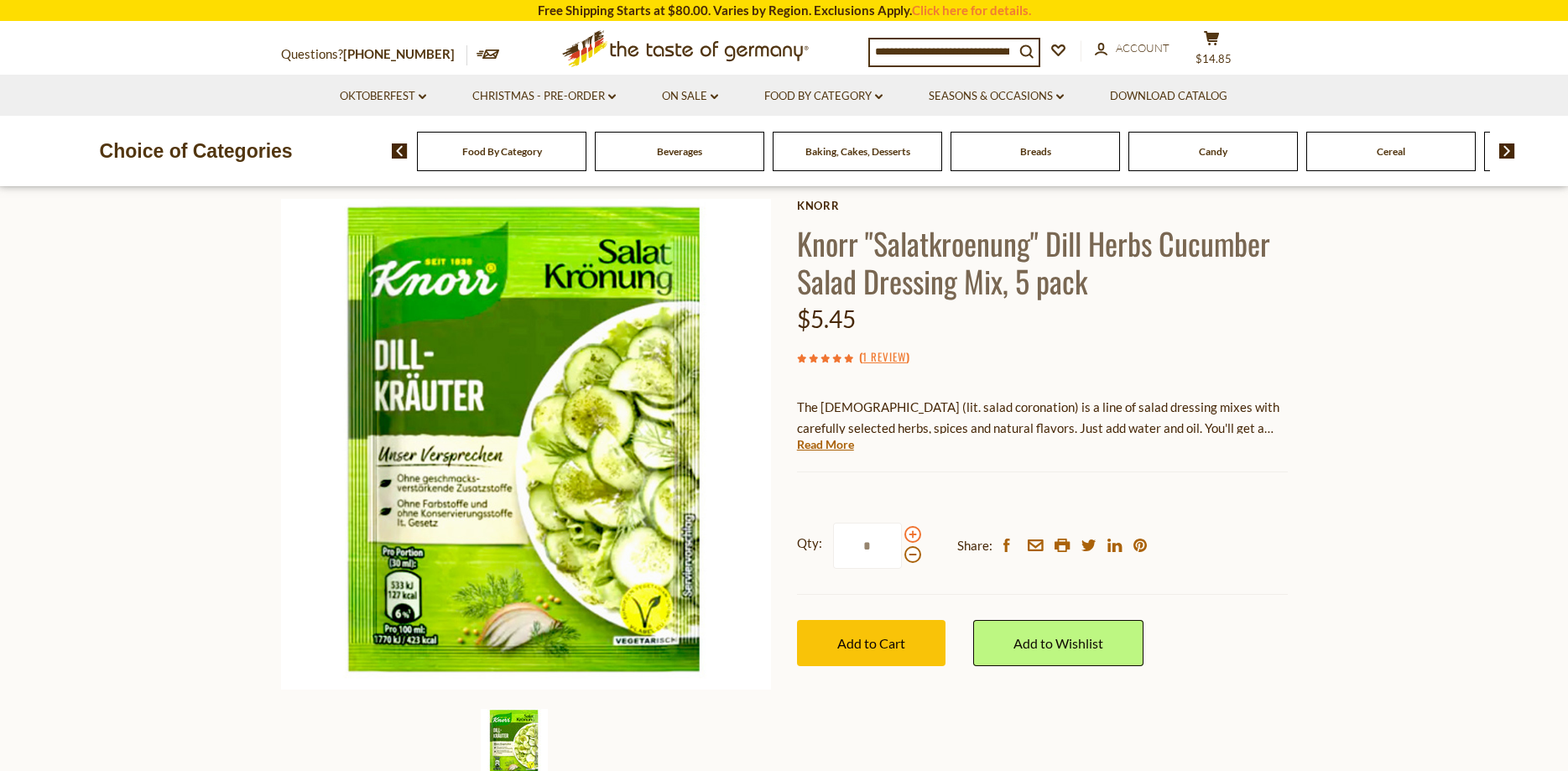
click at [902, 536] on input "*" at bounding box center [867, 545] width 69 height 46
type input "*"
click at [885, 638] on span "Add to Cart" at bounding box center [871, 643] width 68 height 16
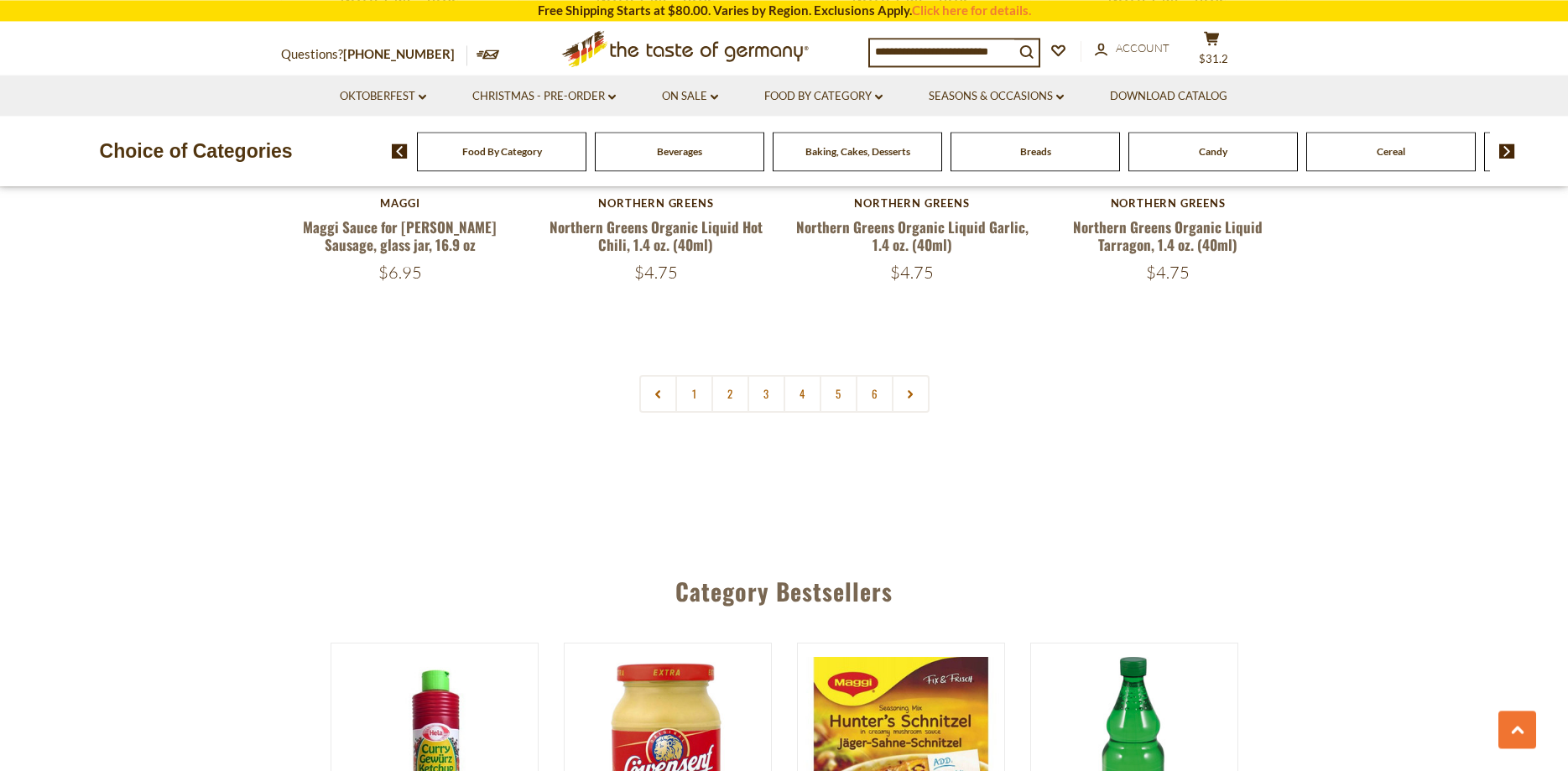
scroll to position [4117, 0]
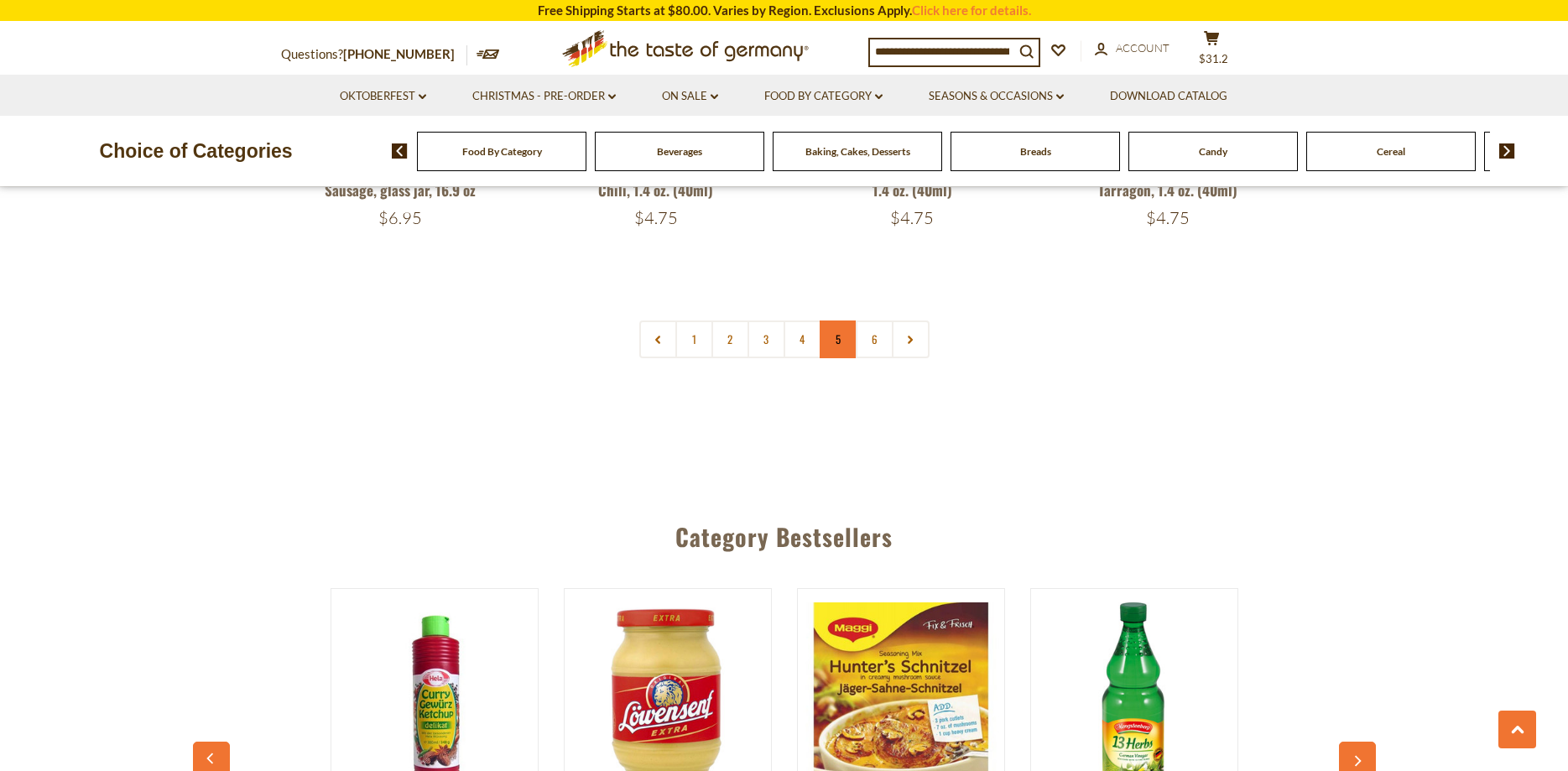
click at [844, 330] on link "5" at bounding box center [838, 339] width 38 height 38
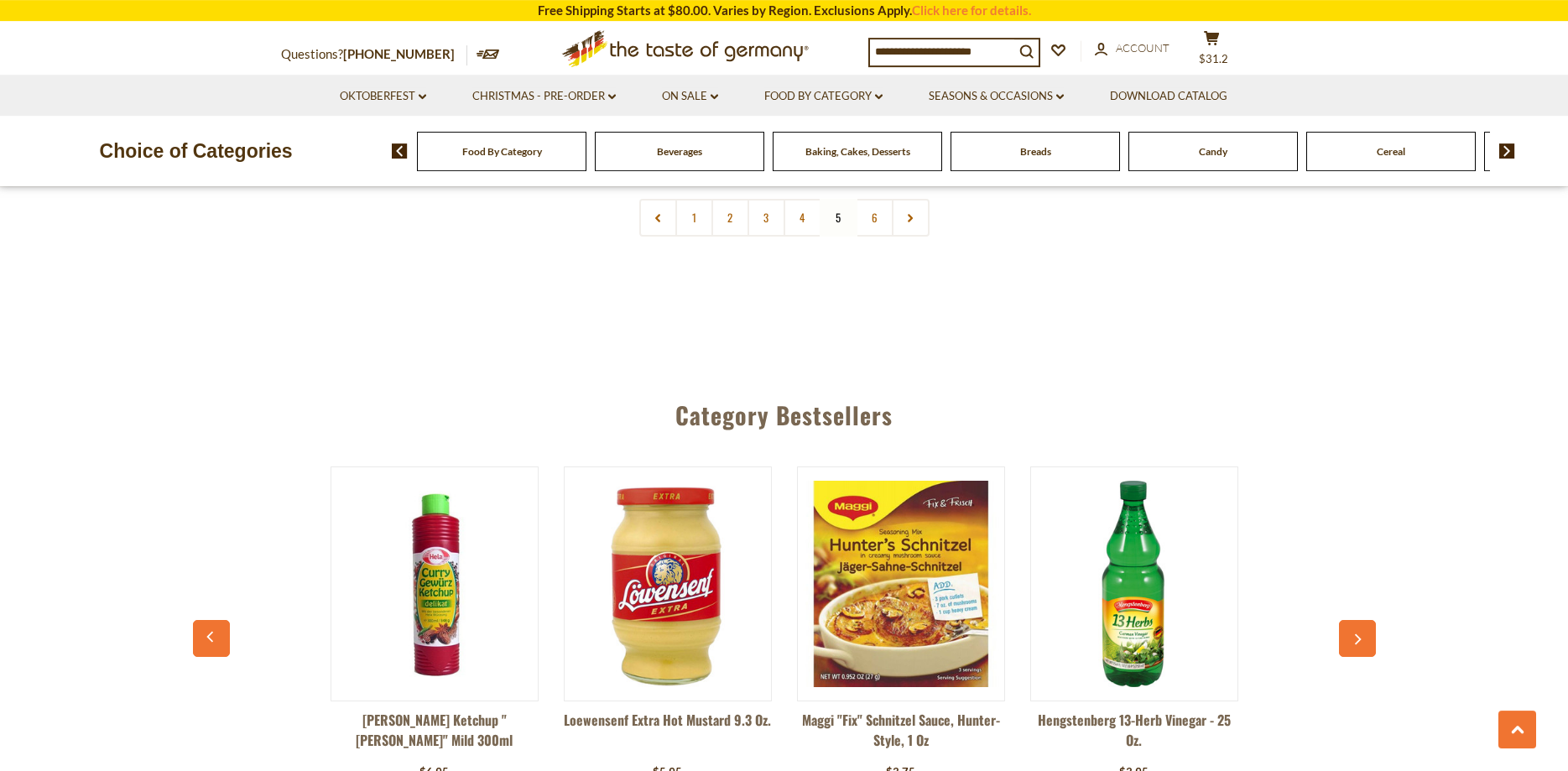
scroll to position [4374, 0]
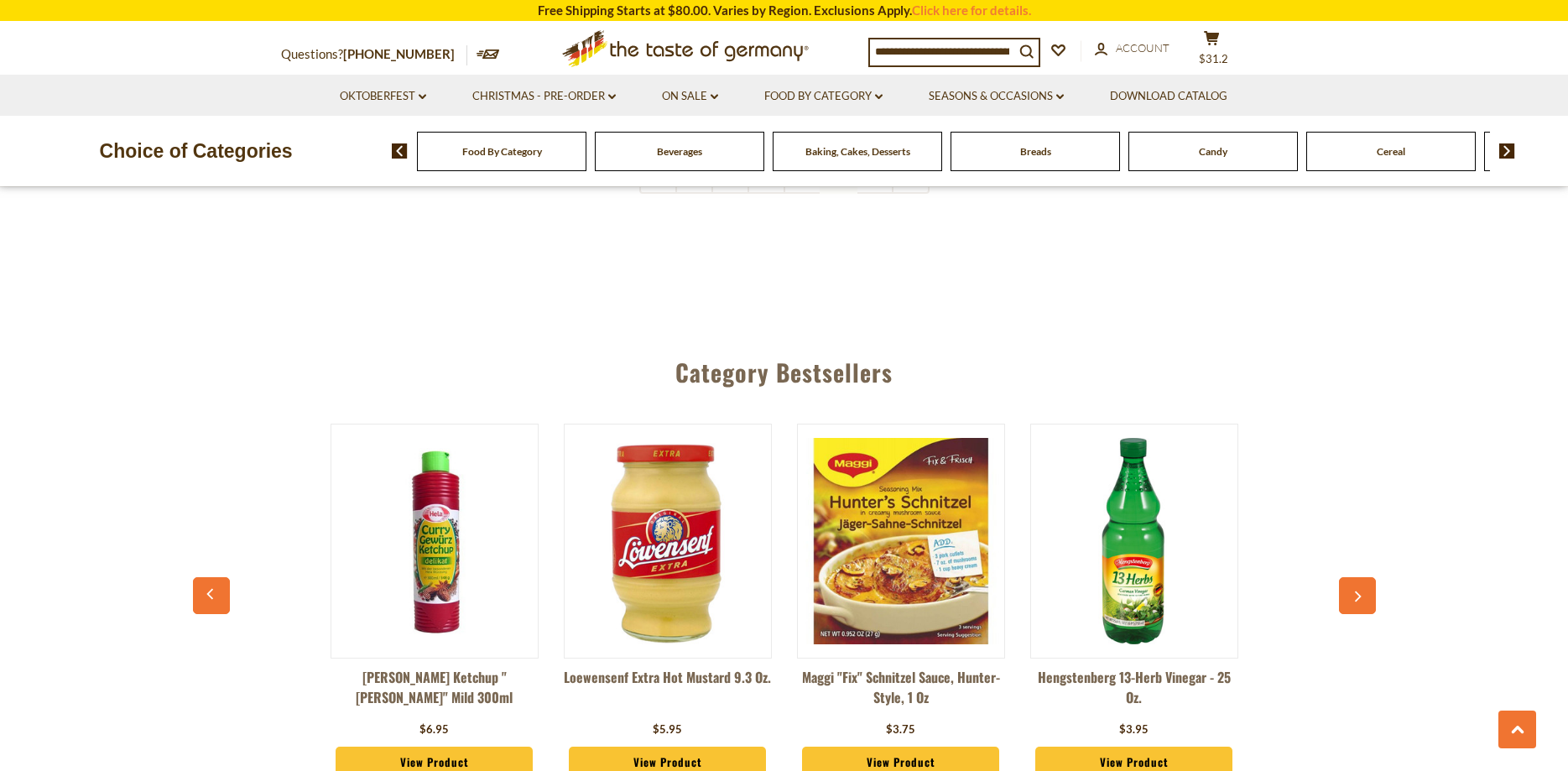
click at [586, 158] on div "Candy" at bounding box center [502, 152] width 170 height 40
click at [1203, 156] on span "Candy" at bounding box center [1213, 151] width 28 height 12
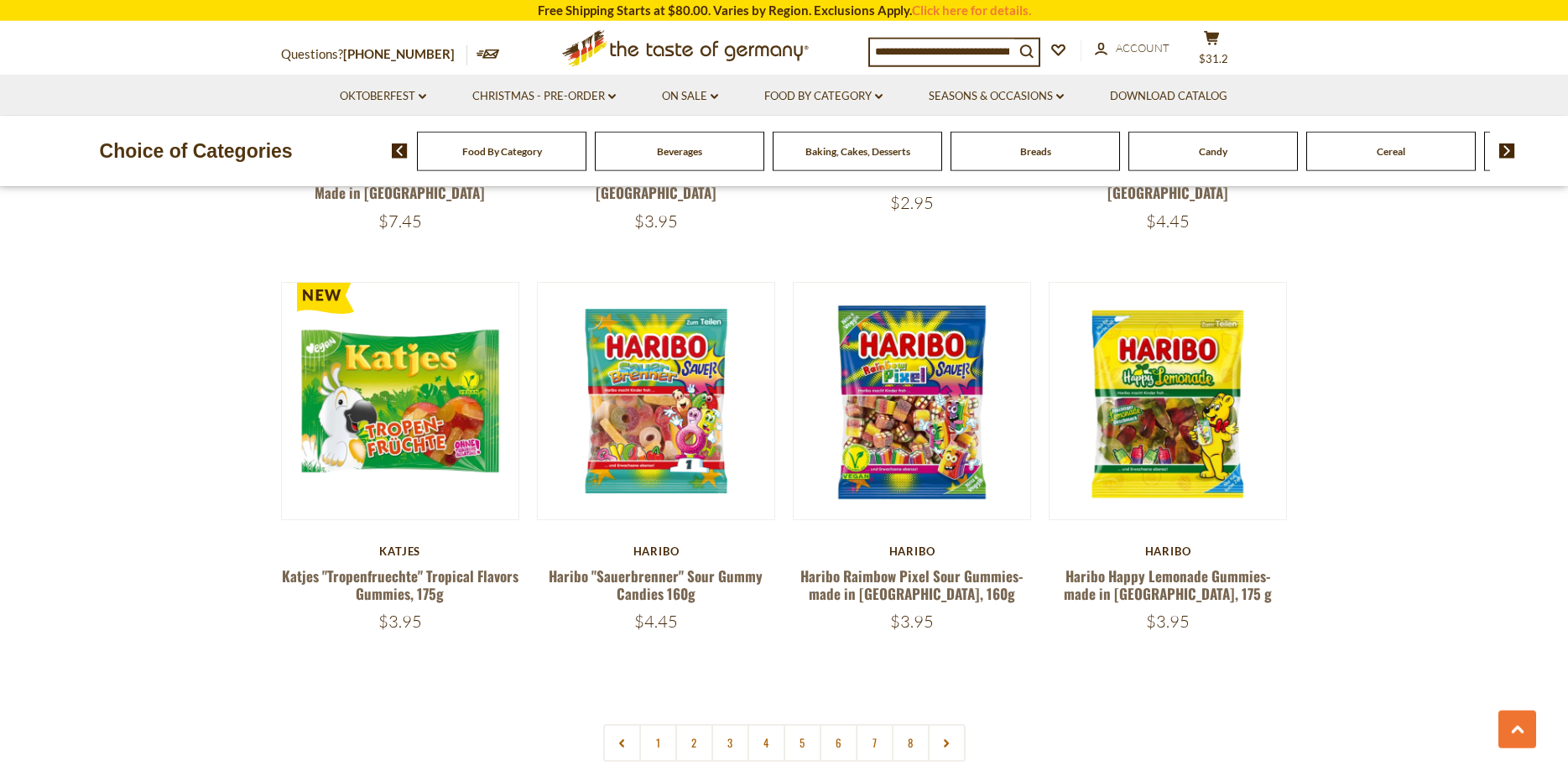
scroll to position [3849, 0]
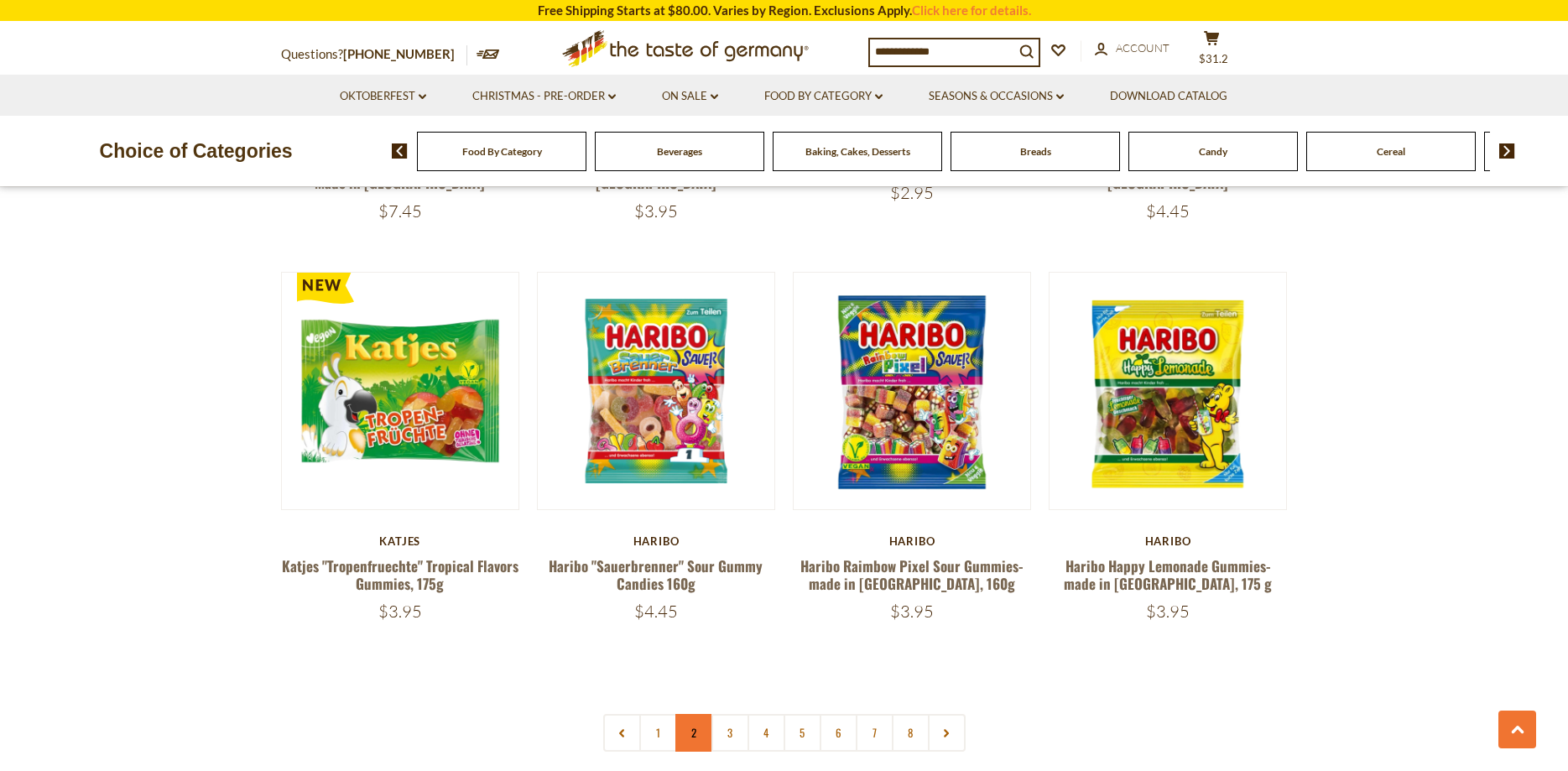
click at [692, 713] on link "2" at bounding box center [694, 732] width 38 height 38
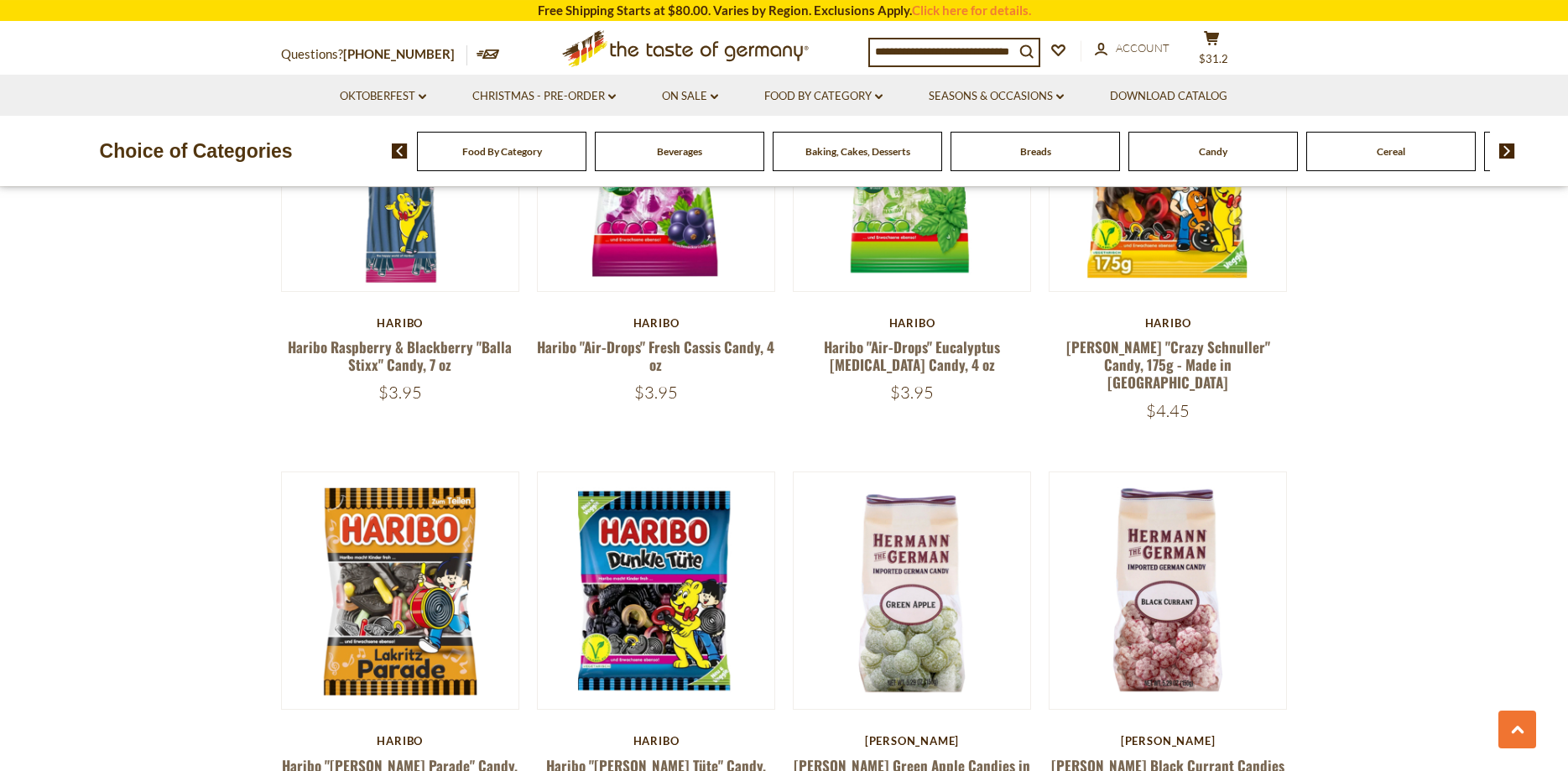
scroll to position [3433, 0]
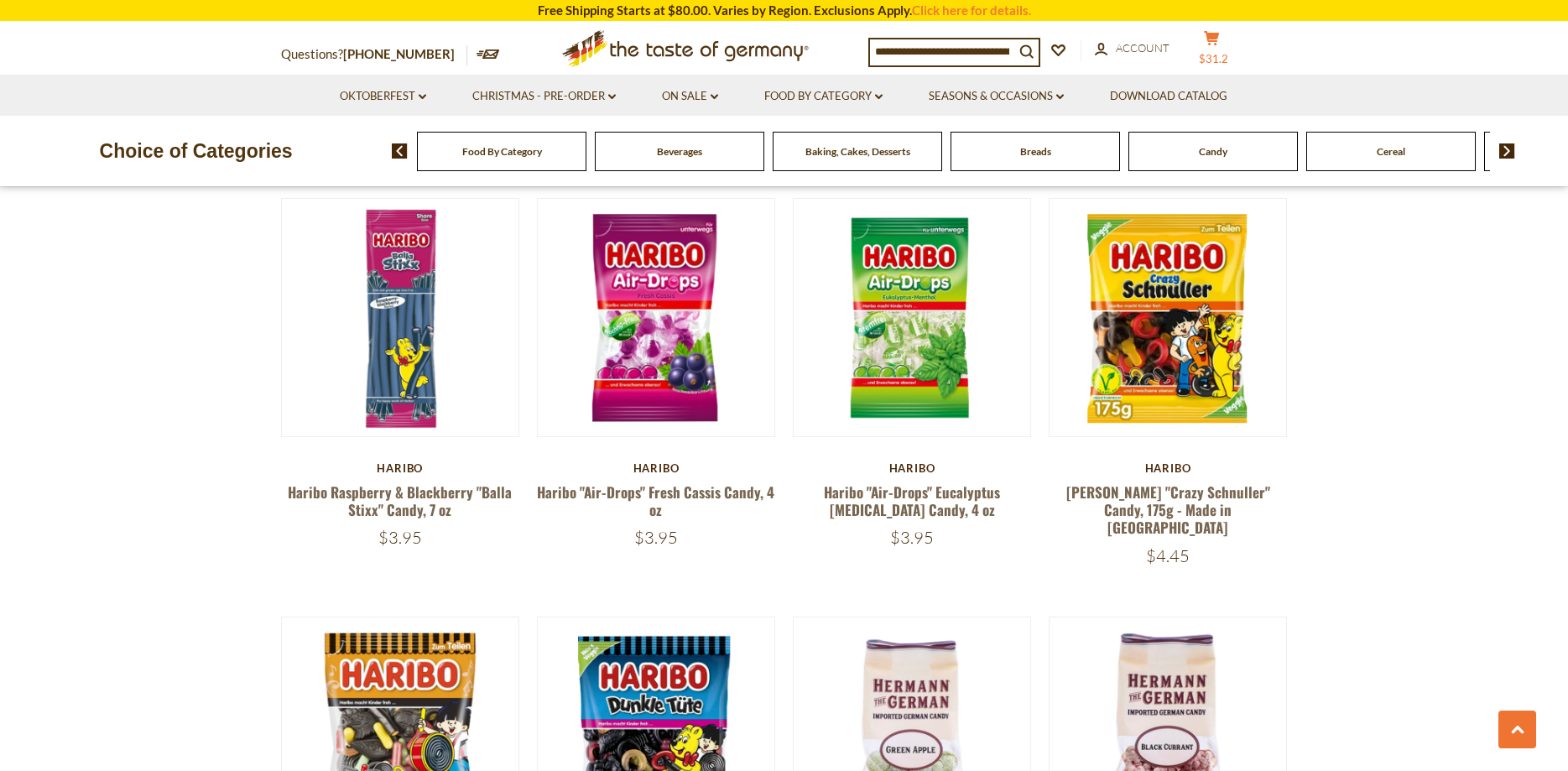
click at [1237, 49] on button "cart $31.2" at bounding box center [1211, 51] width 50 height 42
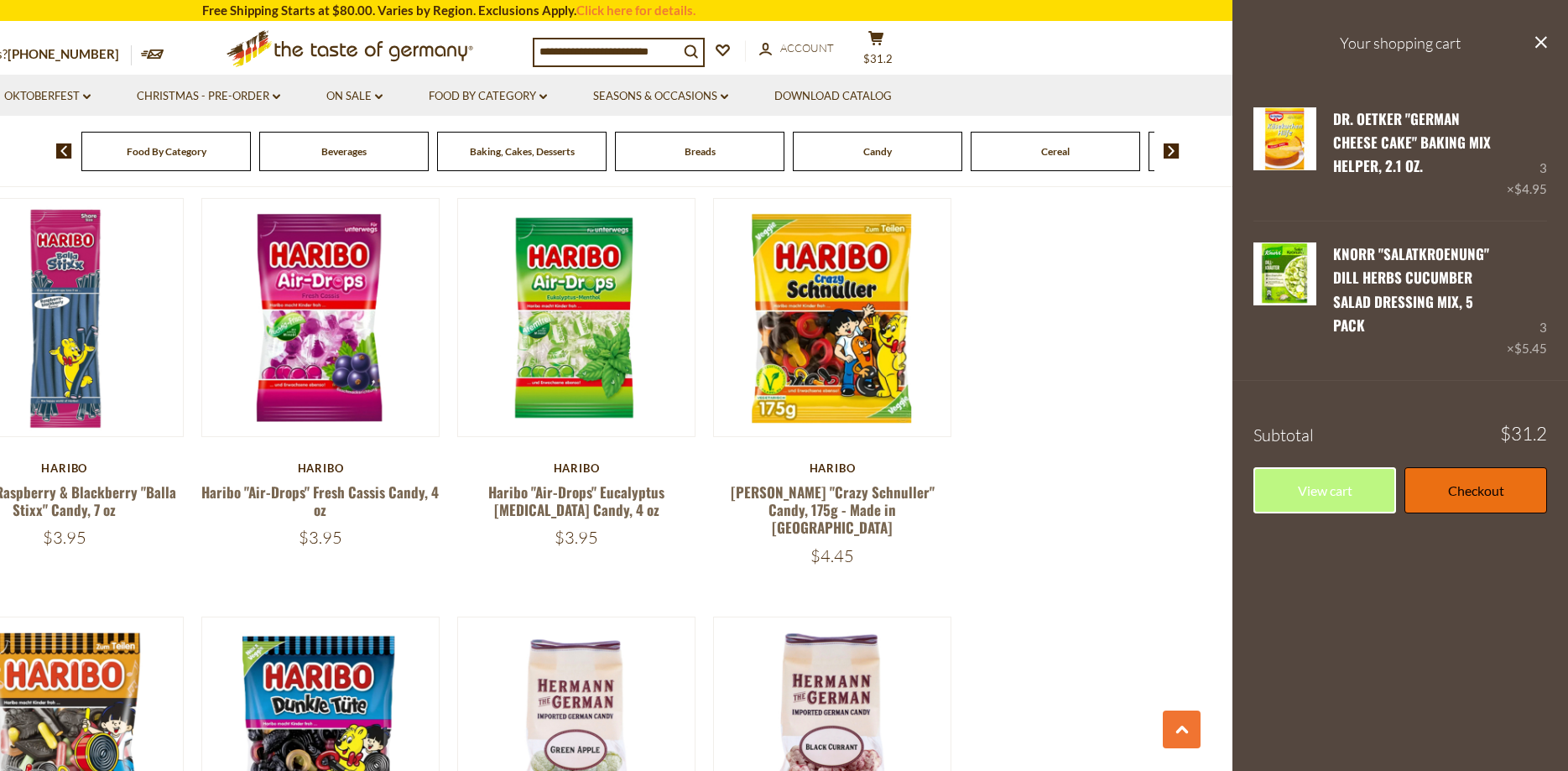
click at [1457, 468] on link "Checkout" at bounding box center [1475, 490] width 143 height 46
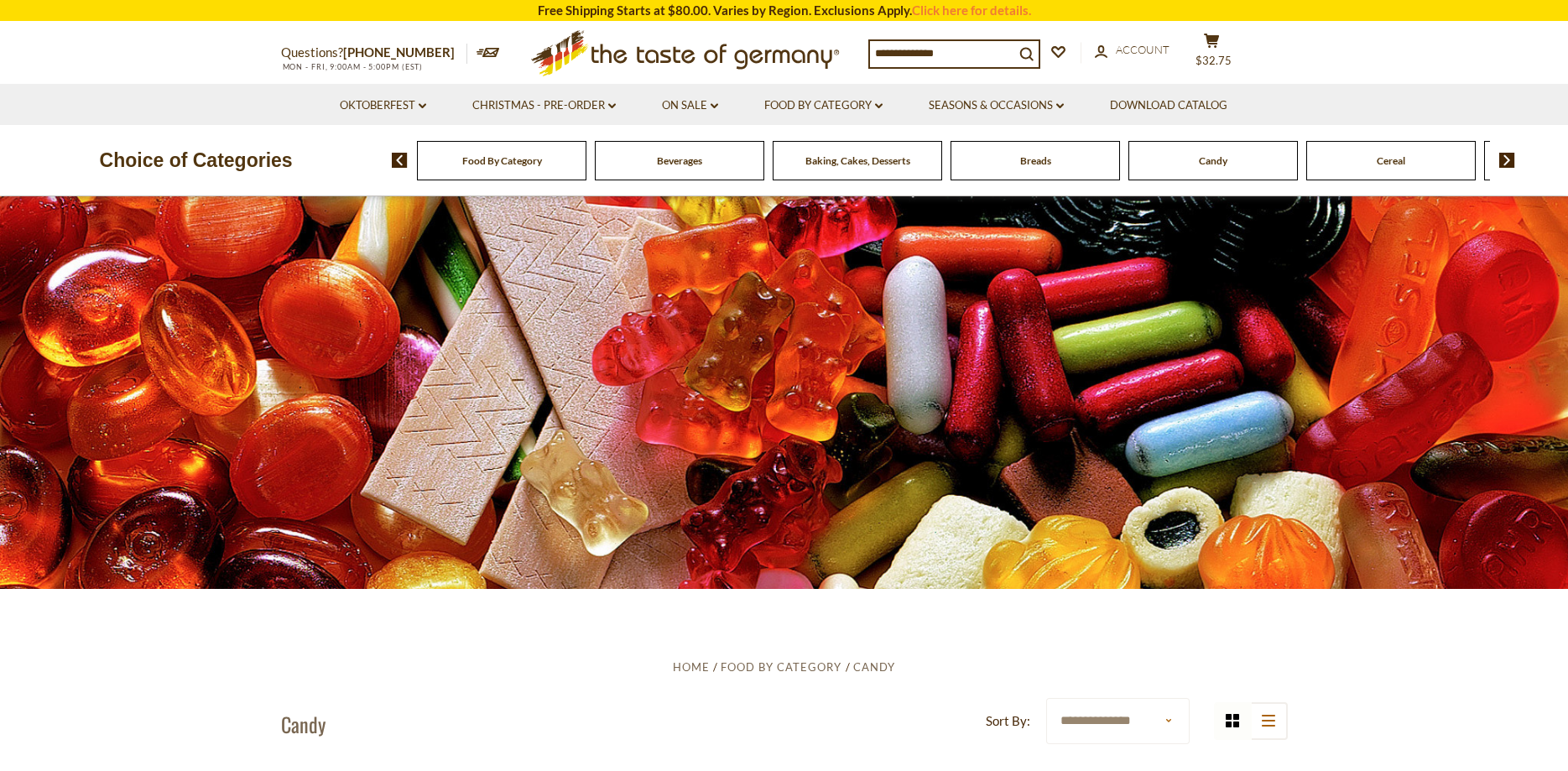
scroll to position [3434, 0]
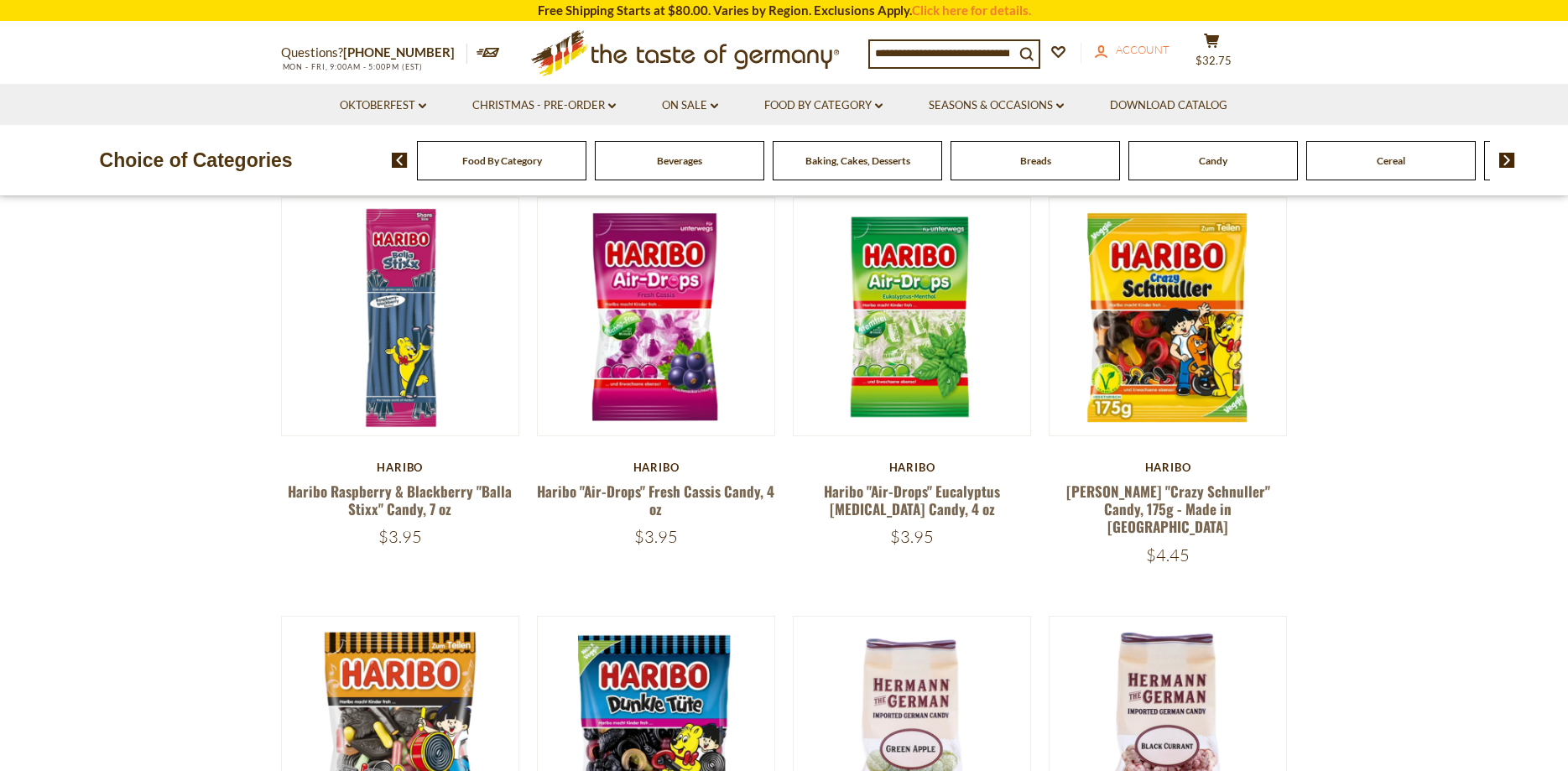
click at [1170, 51] on span "Account" at bounding box center [1142, 49] width 54 height 13
